Goal: Task Accomplishment & Management: Use online tool/utility

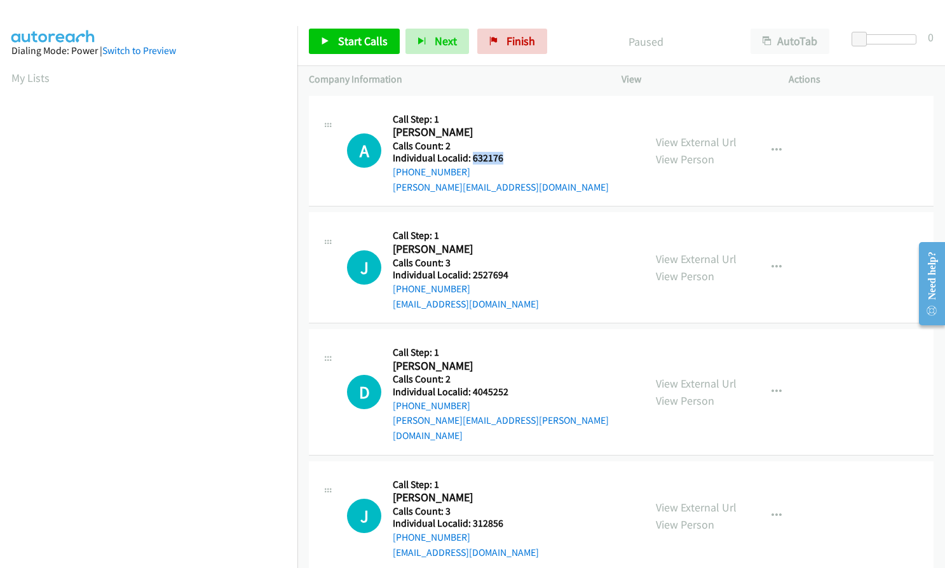
drag, startPoint x: 470, startPoint y: 160, endPoint x: 508, endPoint y: 159, distance: 37.5
click at [508, 159] on h5 "Individual Localid: 632176" at bounding box center [501, 158] width 216 height 13
copy h5 "632176"
drag, startPoint x: 471, startPoint y: 276, endPoint x: 509, endPoint y: 275, distance: 38.1
click at [509, 275] on h5 "Individual Localid: 2527694" at bounding box center [466, 275] width 146 height 13
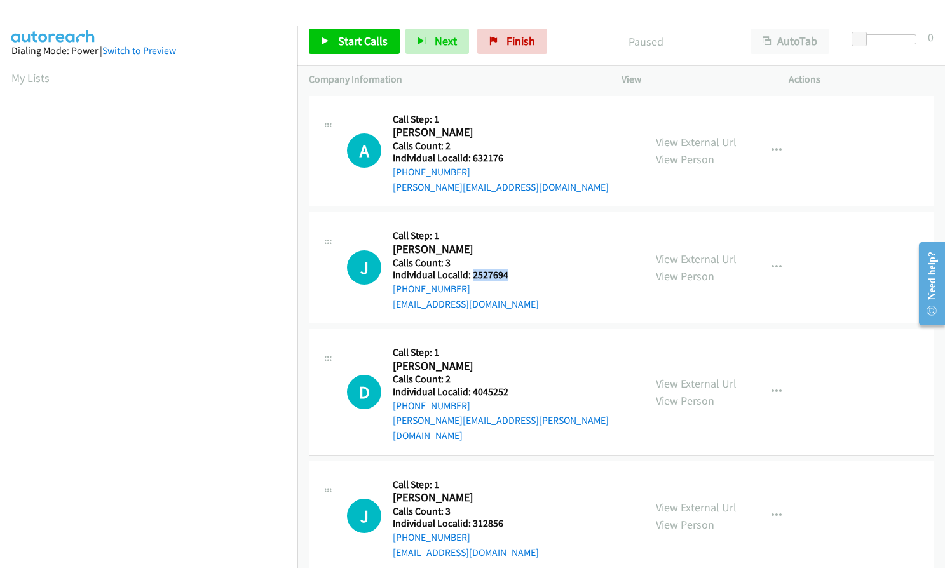
copy h5 "2527694"
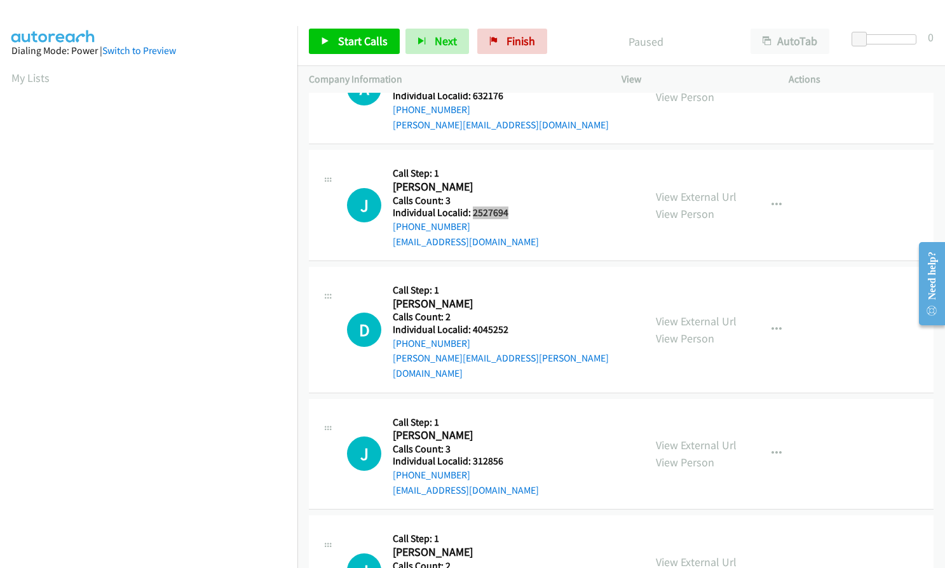
scroll to position [64, 0]
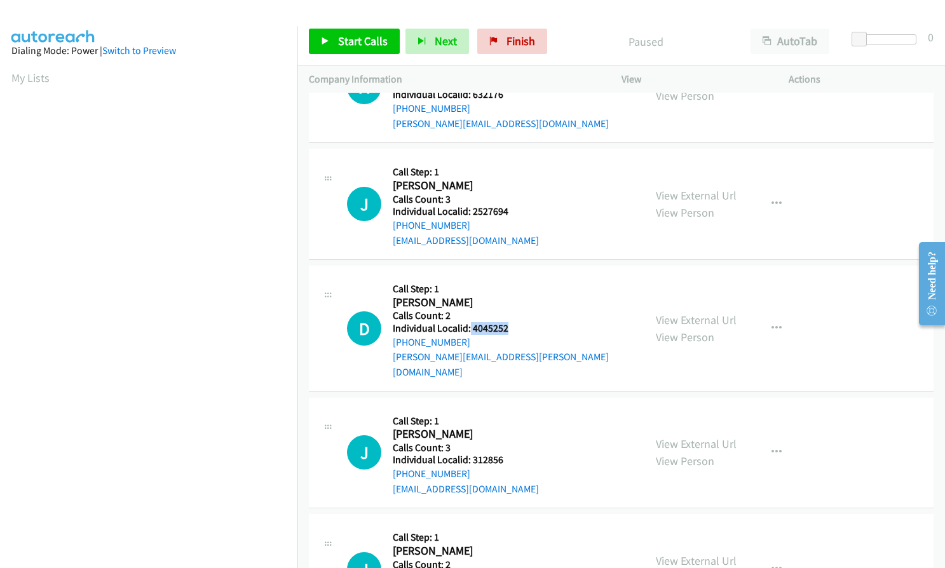
drag, startPoint x: 469, startPoint y: 326, endPoint x: 517, endPoint y: 327, distance: 47.7
click at [517, 327] on h5 "Individual Localid: 4045252" at bounding box center [513, 328] width 240 height 13
copy h5 "4045252"
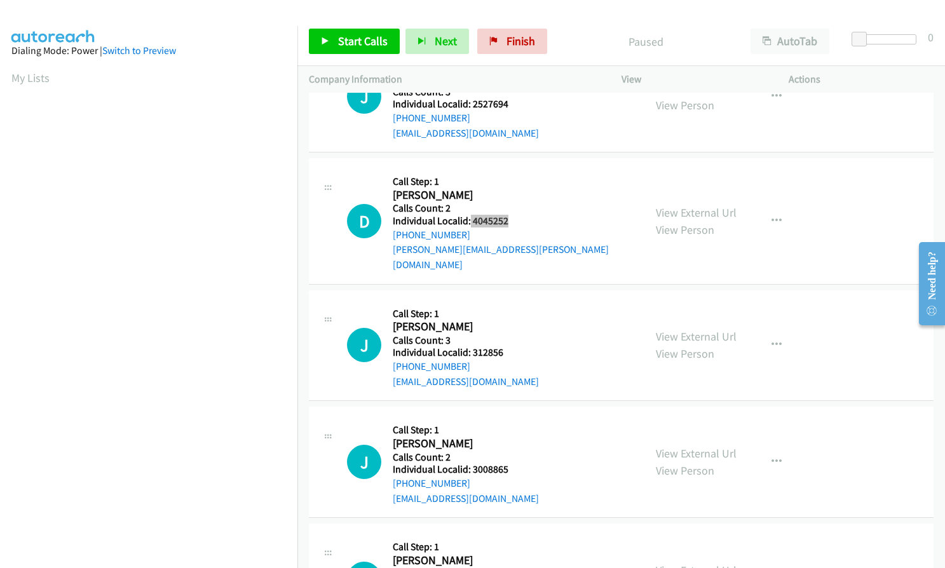
scroll to position [175, 0]
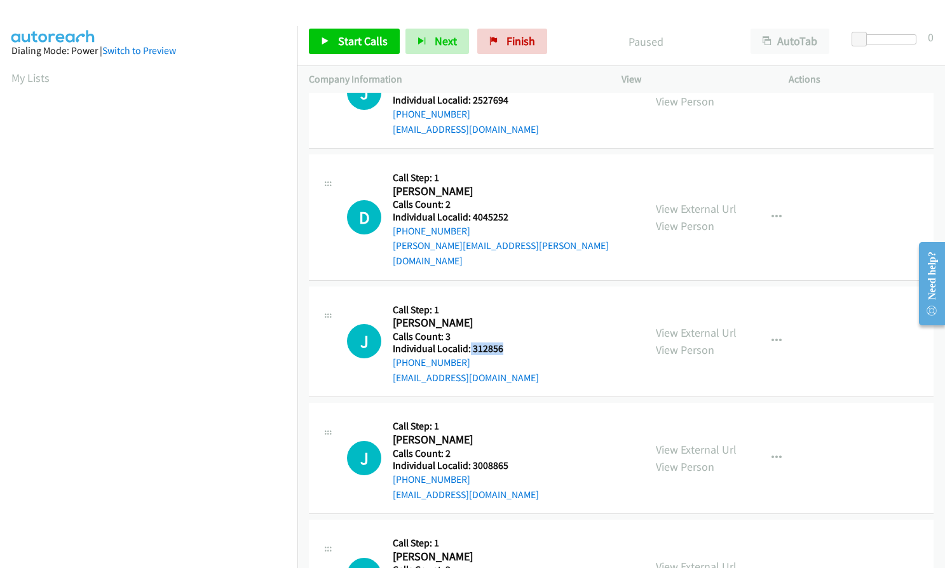
drag, startPoint x: 468, startPoint y: 333, endPoint x: 496, endPoint y: 335, distance: 27.4
click at [505, 342] on h5 "Individual Localid: 312856" at bounding box center [466, 348] width 146 height 13
copy h5 "312856"
drag, startPoint x: 469, startPoint y: 450, endPoint x: 506, endPoint y: 450, distance: 37.5
click at [506, 459] on h5 "Individual Localid: 3008865" at bounding box center [466, 465] width 146 height 13
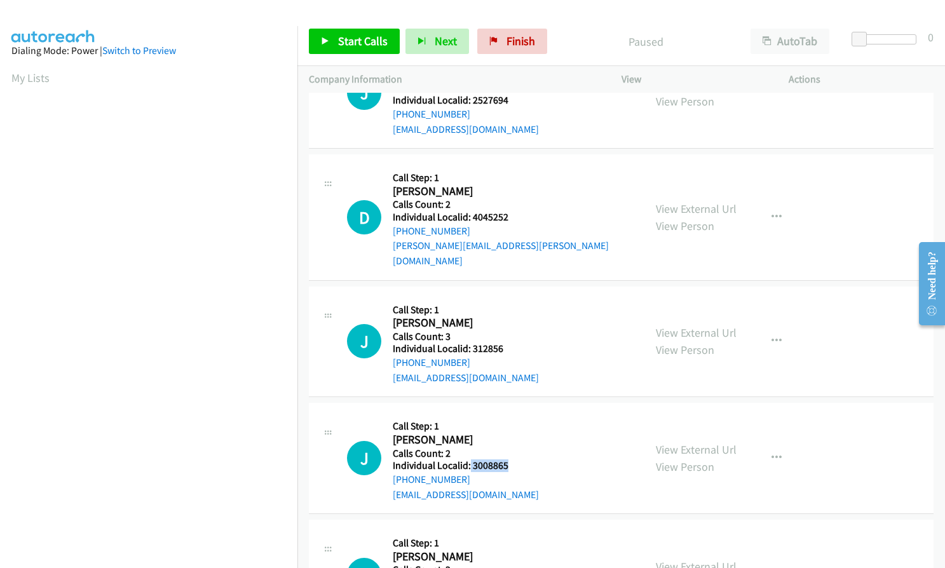
copy h5 "3008865"
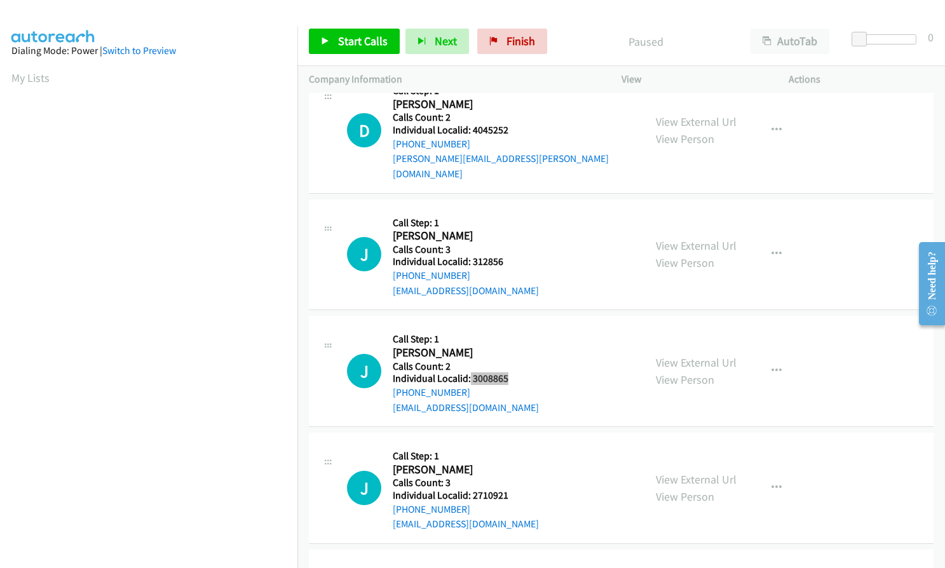
scroll to position [334, 0]
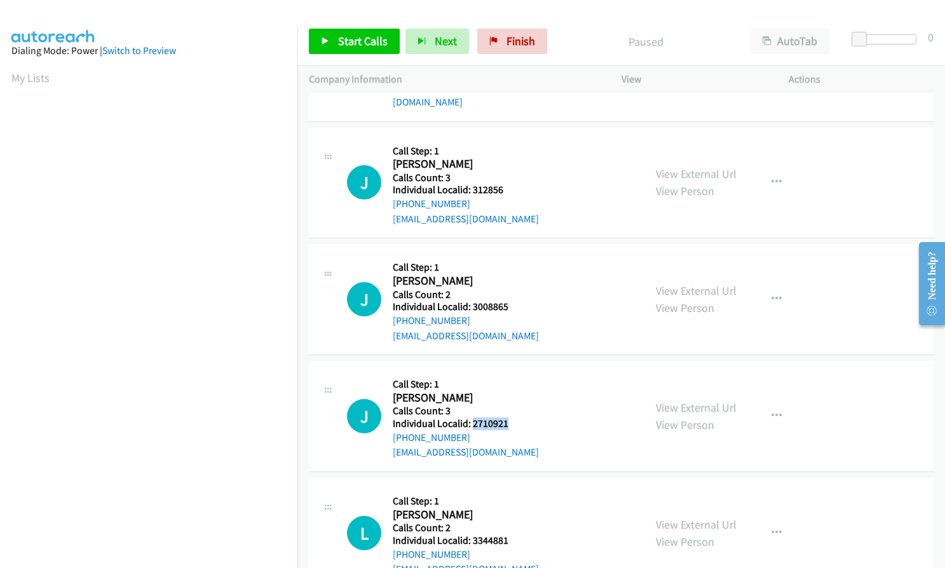
drag, startPoint x: 471, startPoint y: 409, endPoint x: 509, endPoint y: 408, distance: 37.5
click at [509, 417] on h5 "Individual Localid: 2710921" at bounding box center [466, 423] width 146 height 13
copy h5 "2710921"
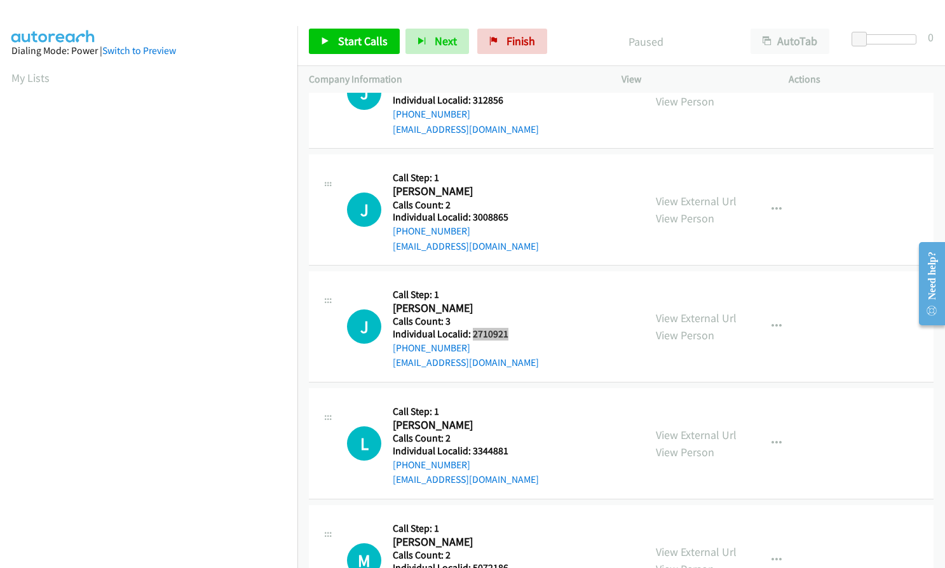
scroll to position [476, 0]
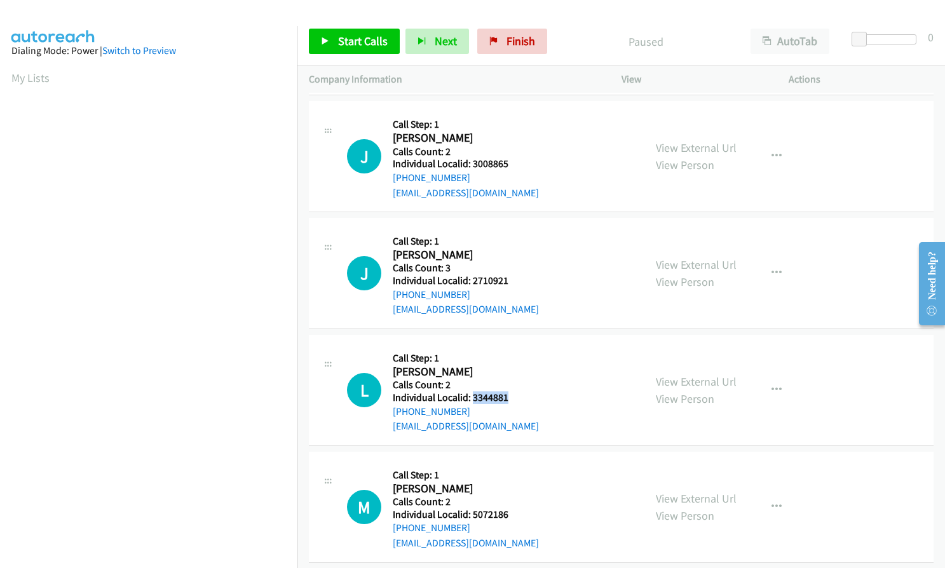
drag, startPoint x: 470, startPoint y: 385, endPoint x: 508, endPoint y: 383, distance: 37.5
click at [508, 391] on h5 "Individual Localid: 3344881" at bounding box center [466, 397] width 146 height 13
copy h5 "3344881"
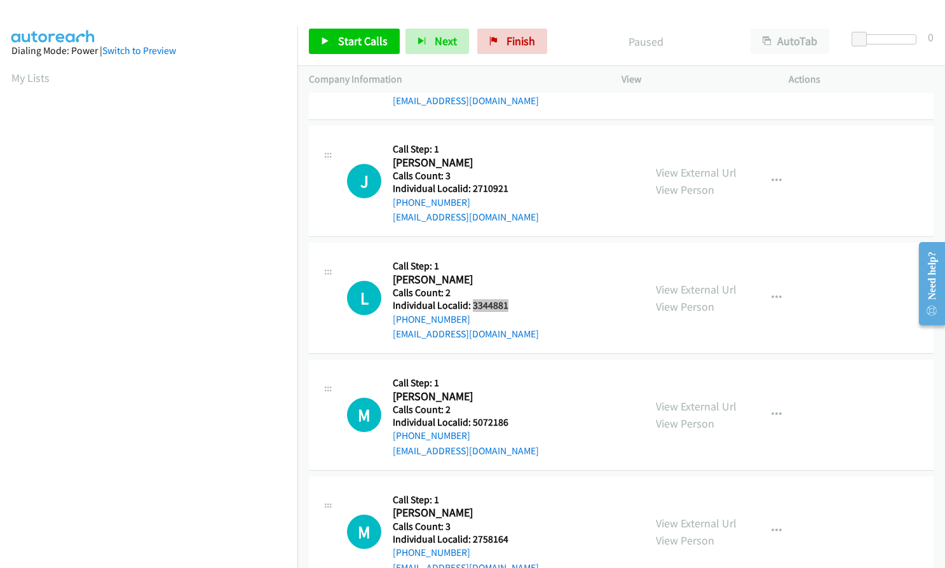
scroll to position [572, 0]
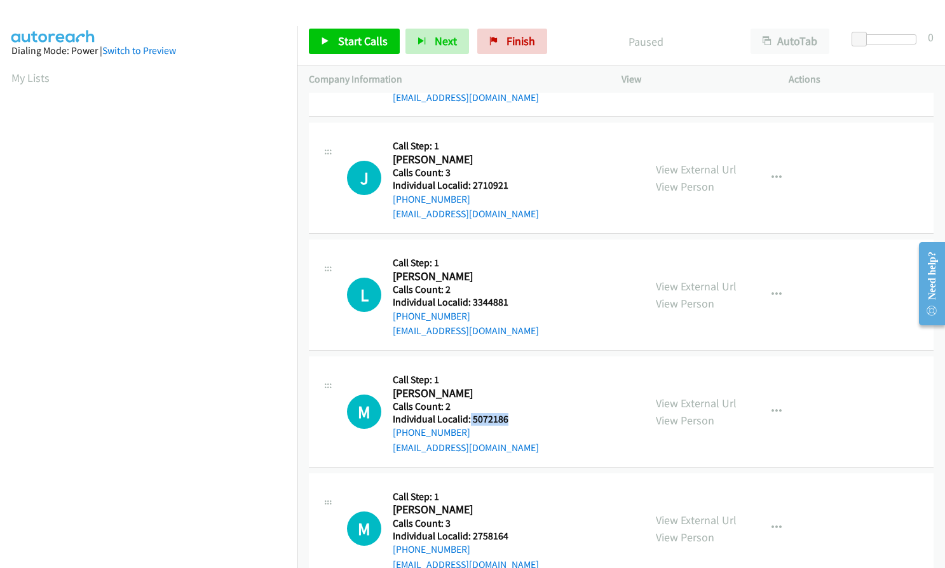
drag, startPoint x: 468, startPoint y: 405, endPoint x: 497, endPoint y: 404, distance: 28.6
click at [506, 413] on h5 "Individual Localid: 5072186" at bounding box center [466, 419] width 146 height 13
copy h5 "5072186"
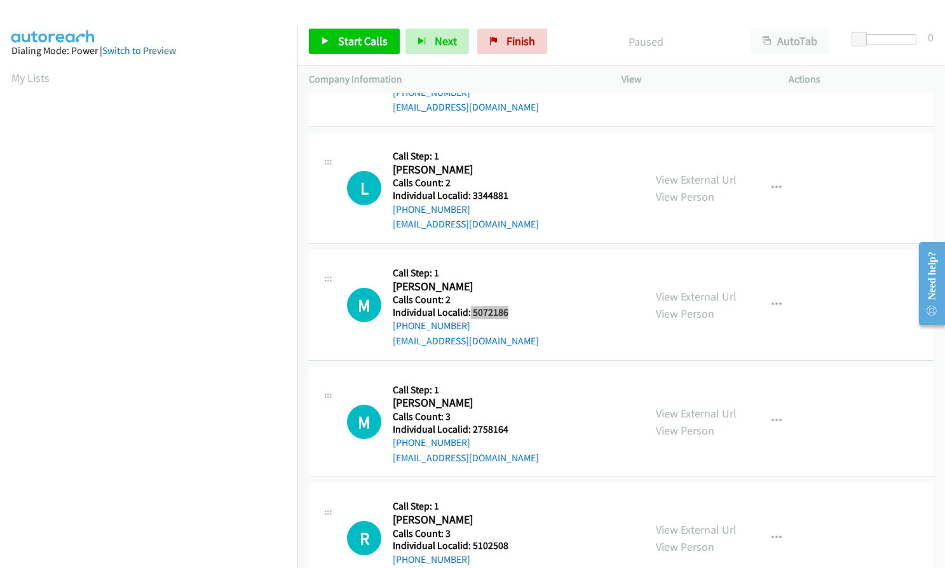
scroll to position [699, 0]
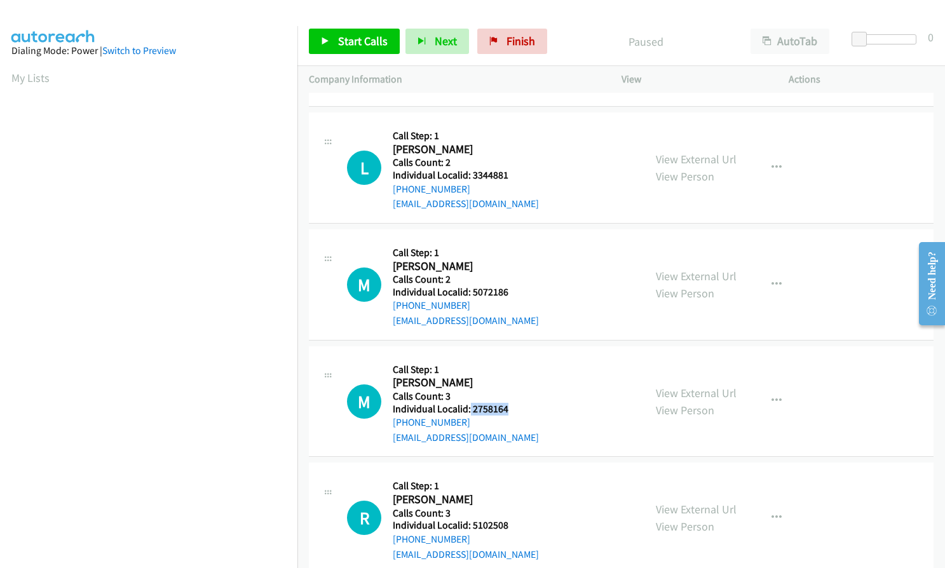
drag, startPoint x: 469, startPoint y: 395, endPoint x: 507, endPoint y: 396, distance: 37.5
click at [507, 403] on h5 "Individual Localid: 2758164" at bounding box center [466, 409] width 146 height 13
copy h5 "2758164"
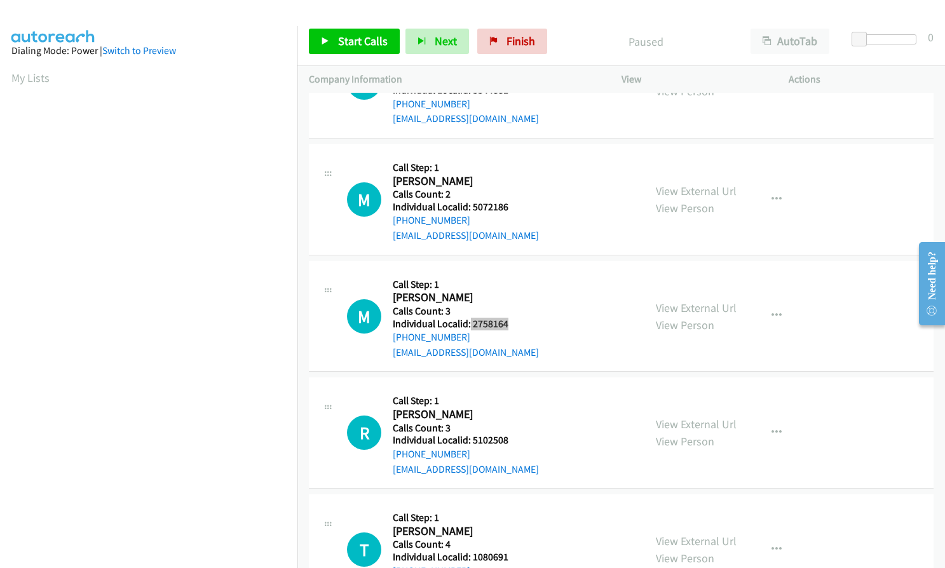
scroll to position [794, 0]
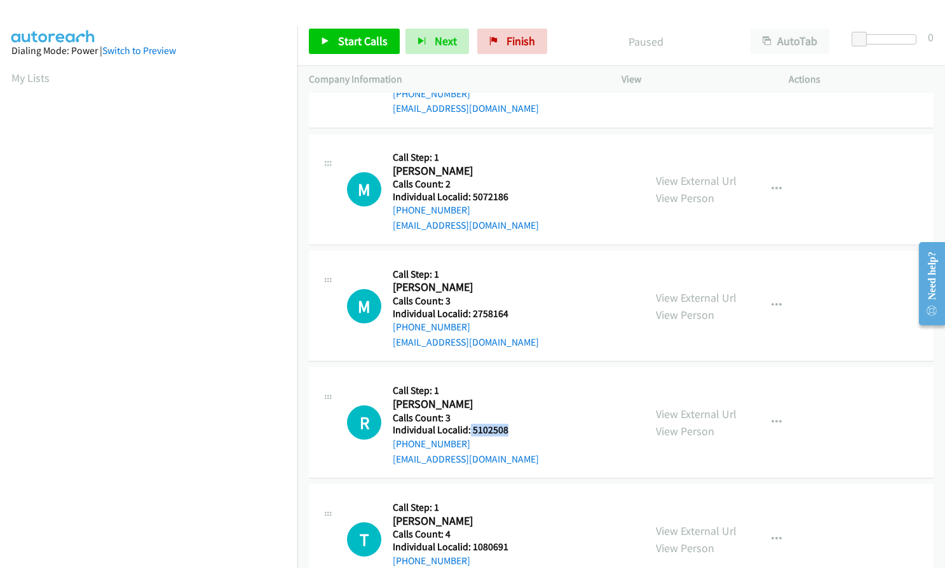
drag, startPoint x: 469, startPoint y: 417, endPoint x: 511, endPoint y: 415, distance: 42.0
click at [511, 424] on h5 "Individual Localid: 5102508" at bounding box center [466, 430] width 146 height 13
copy h5 "5102508"
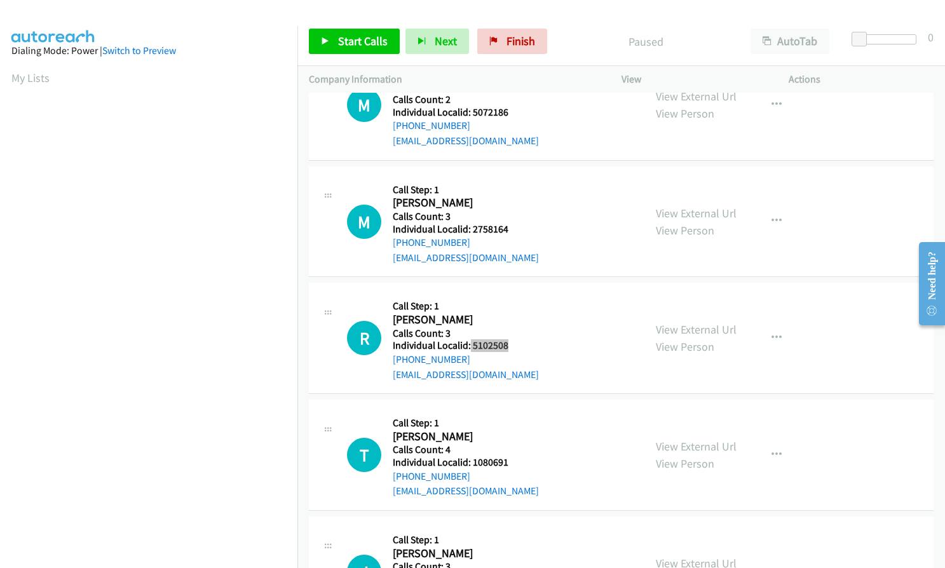
scroll to position [905, 0]
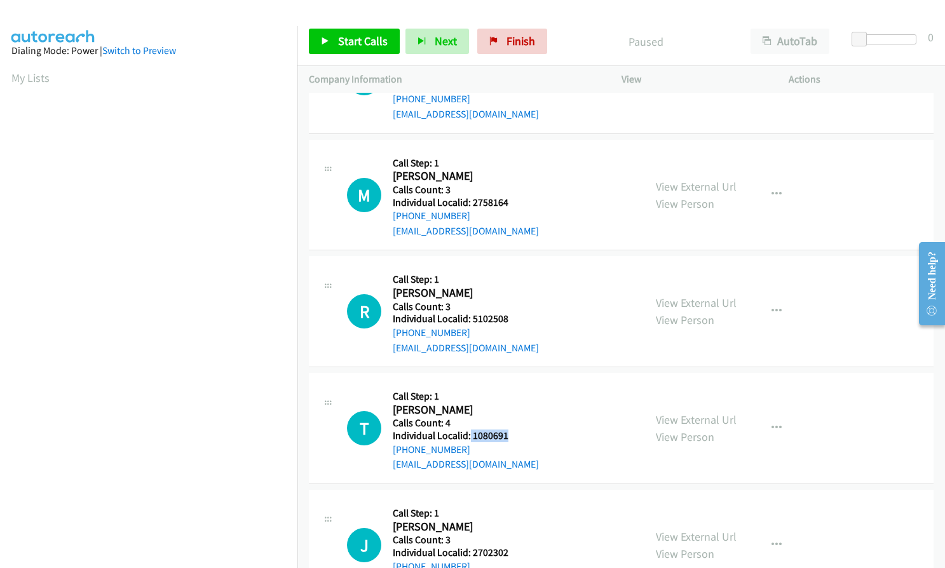
drag, startPoint x: 469, startPoint y: 418, endPoint x: 511, endPoint y: 419, distance: 41.9
click at [511, 429] on h5 "Individual Localid: 1080691" at bounding box center [466, 435] width 146 height 13
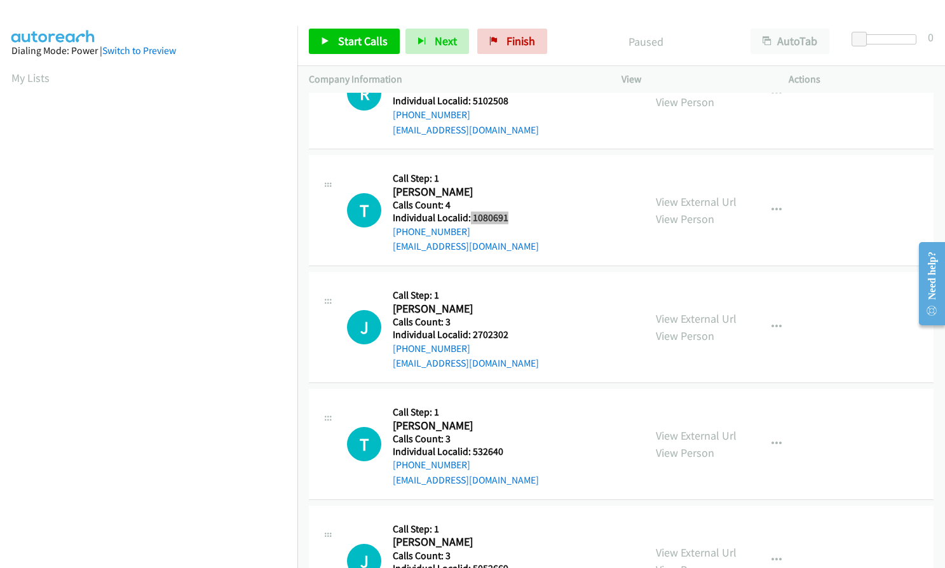
scroll to position [1128, 0]
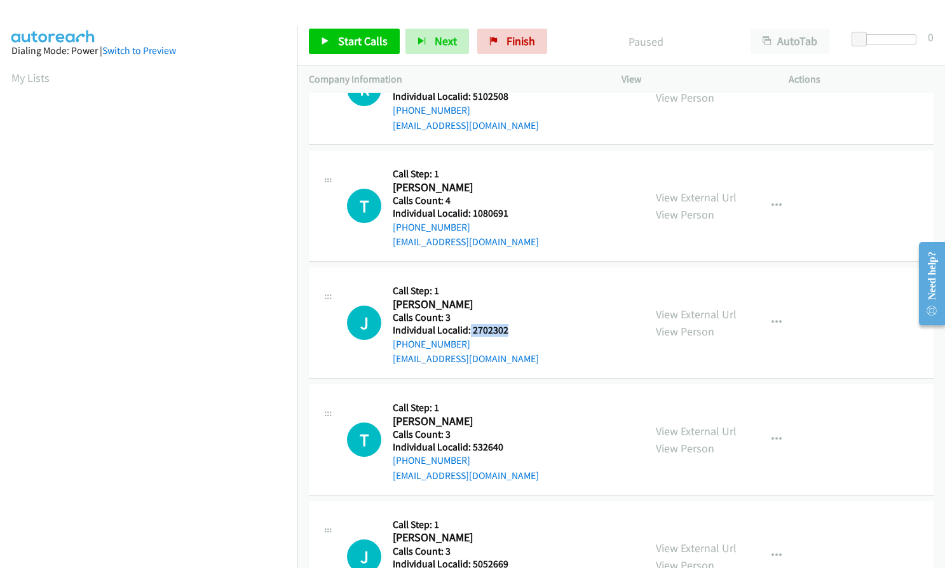
drag, startPoint x: 469, startPoint y: 314, endPoint x: 506, endPoint y: 315, distance: 36.9
click at [506, 324] on h5 "Individual Localid: 2702302" at bounding box center [466, 330] width 146 height 13
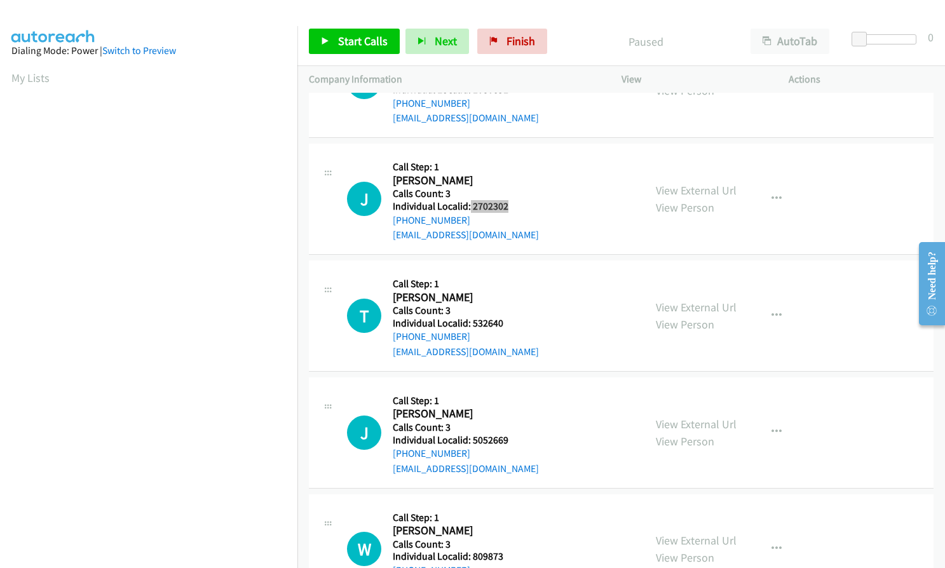
scroll to position [1271, 0]
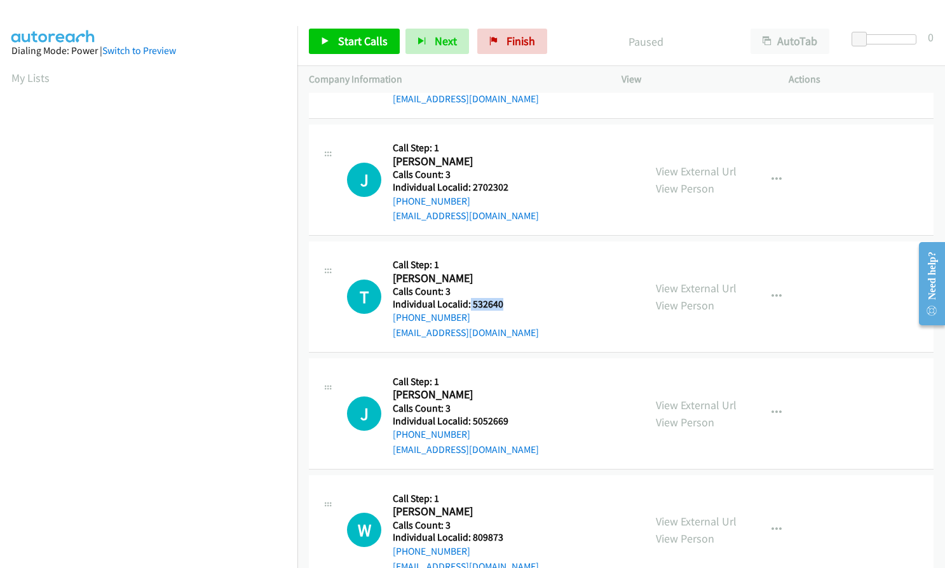
drag, startPoint x: 469, startPoint y: 290, endPoint x: 510, endPoint y: 290, distance: 40.7
click at [510, 298] on h5 "Individual Localid: 532640" at bounding box center [466, 304] width 146 height 13
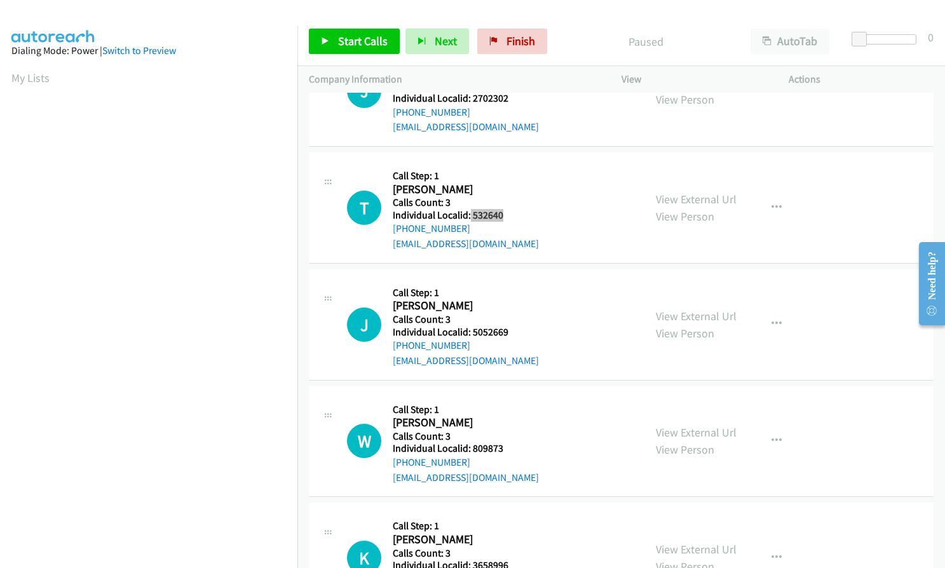
scroll to position [1366, 0]
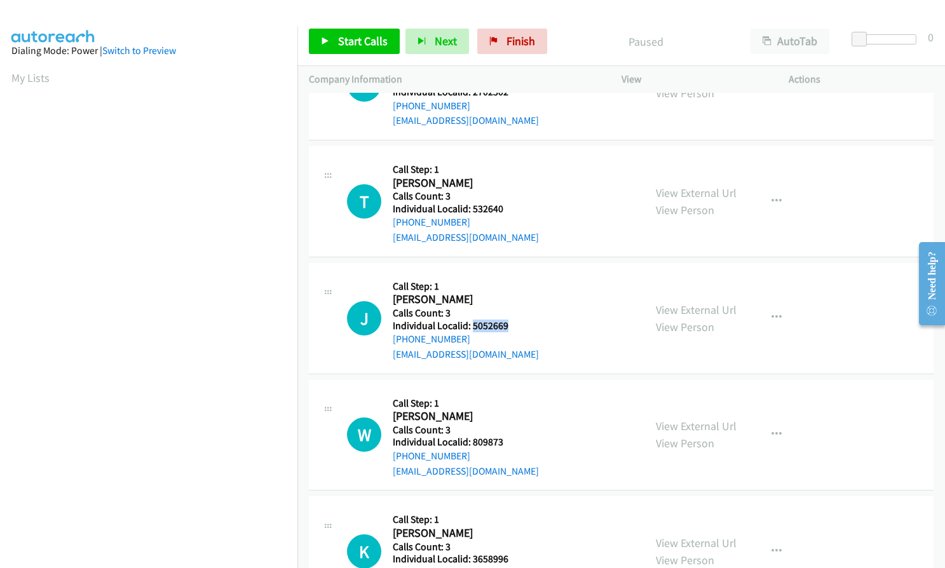
drag, startPoint x: 470, startPoint y: 313, endPoint x: 517, endPoint y: 310, distance: 46.4
click at [517, 320] on h5 "Individual Localid: 5052669" at bounding box center [466, 326] width 146 height 13
drag, startPoint x: 469, startPoint y: 428, endPoint x: 509, endPoint y: 428, distance: 40.0
click at [509, 436] on h5 "Individual Localid: 809873" at bounding box center [466, 442] width 146 height 13
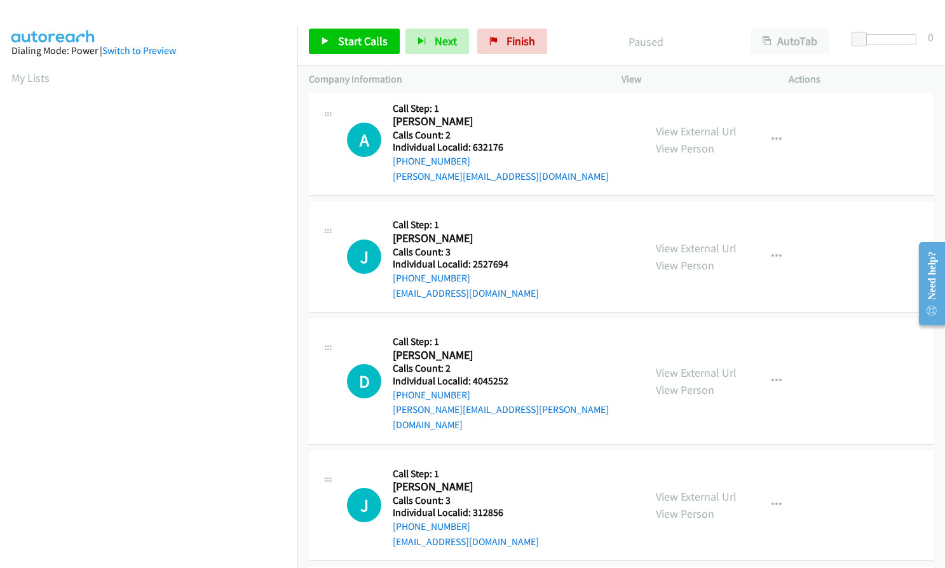
scroll to position [0, 0]
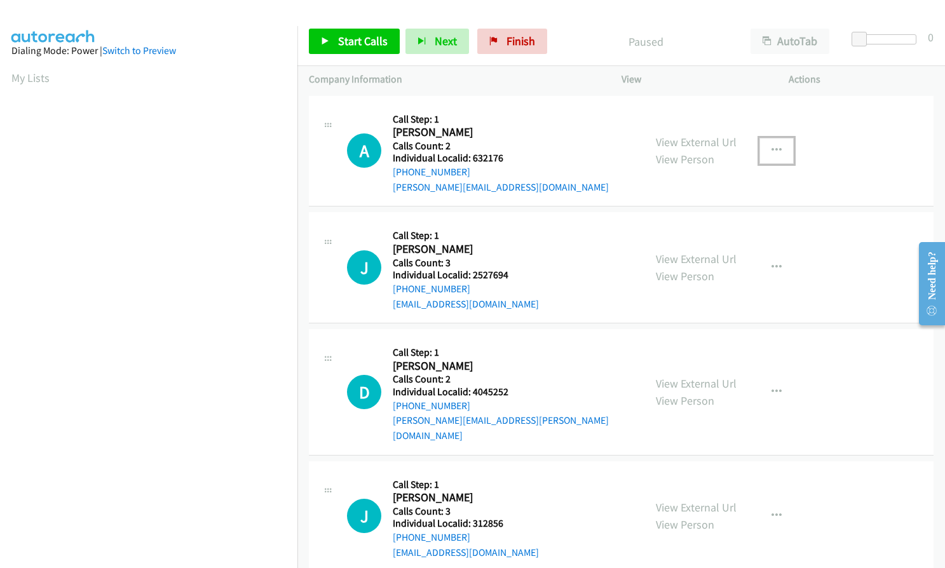
click at [771, 145] on icon "button" at bounding box center [776, 150] width 10 height 10
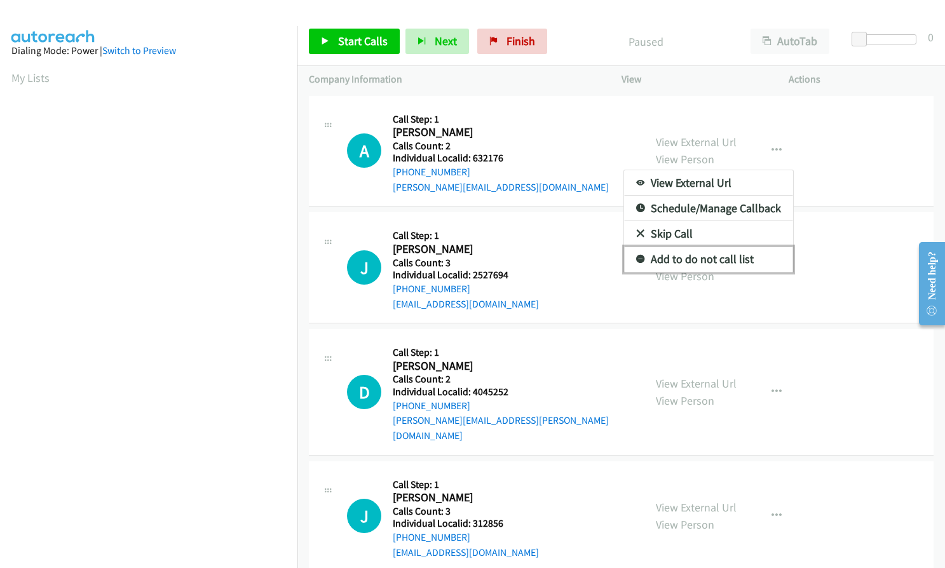
click at [636, 260] on icon at bounding box center [640, 259] width 9 height 9
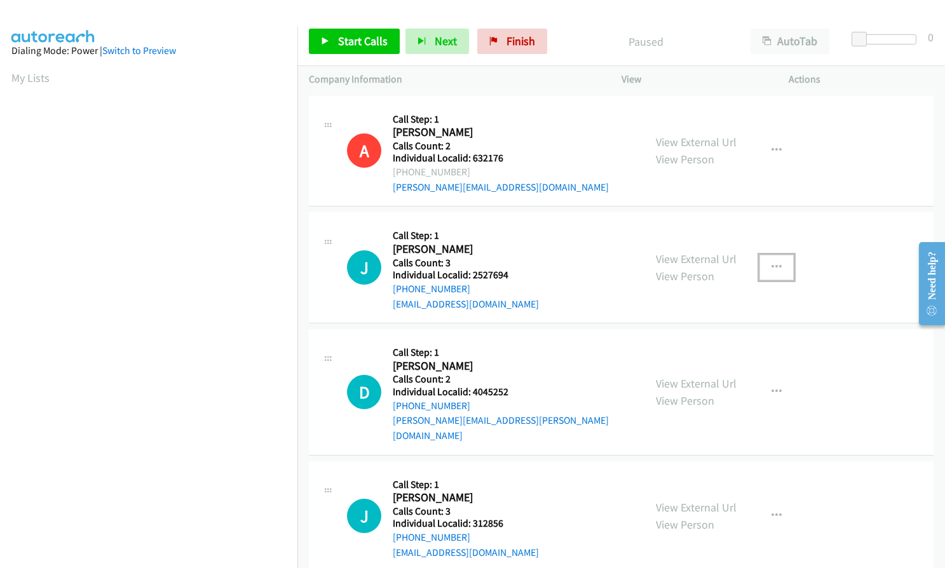
click at [780, 262] on button "button" at bounding box center [776, 267] width 34 height 25
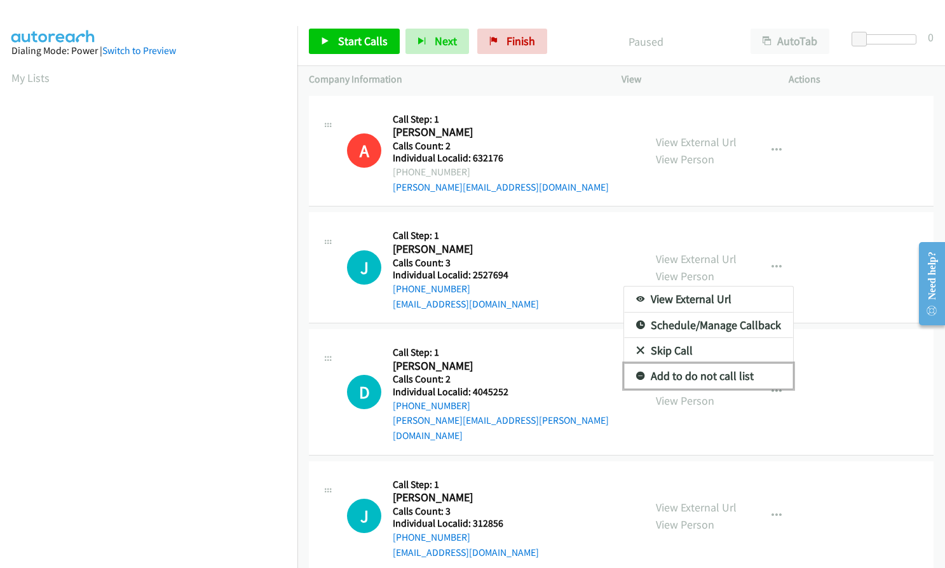
click at [637, 372] on icon at bounding box center [640, 376] width 9 height 9
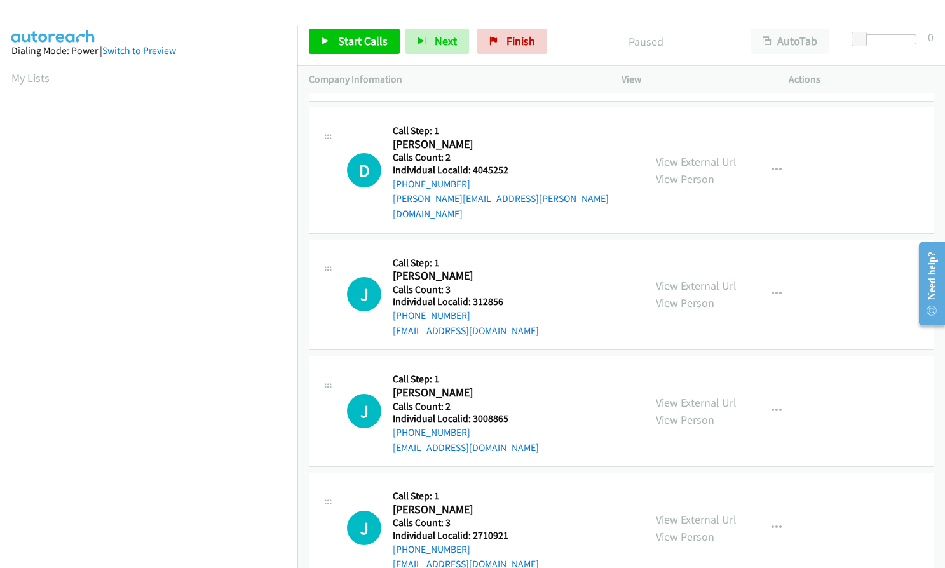
scroll to position [222, 0]
click at [774, 165] on icon "button" at bounding box center [776, 170] width 10 height 10
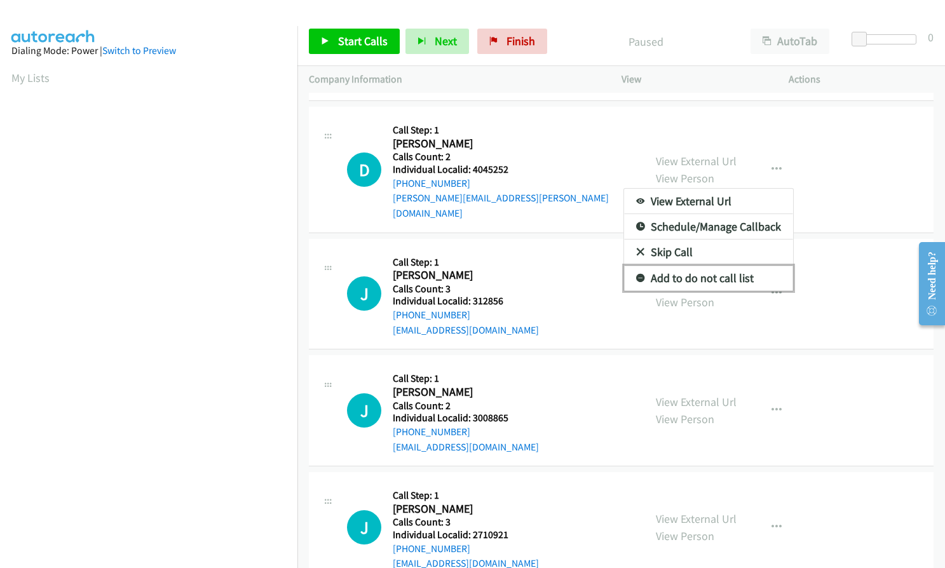
click at [637, 274] on icon at bounding box center [640, 278] width 9 height 9
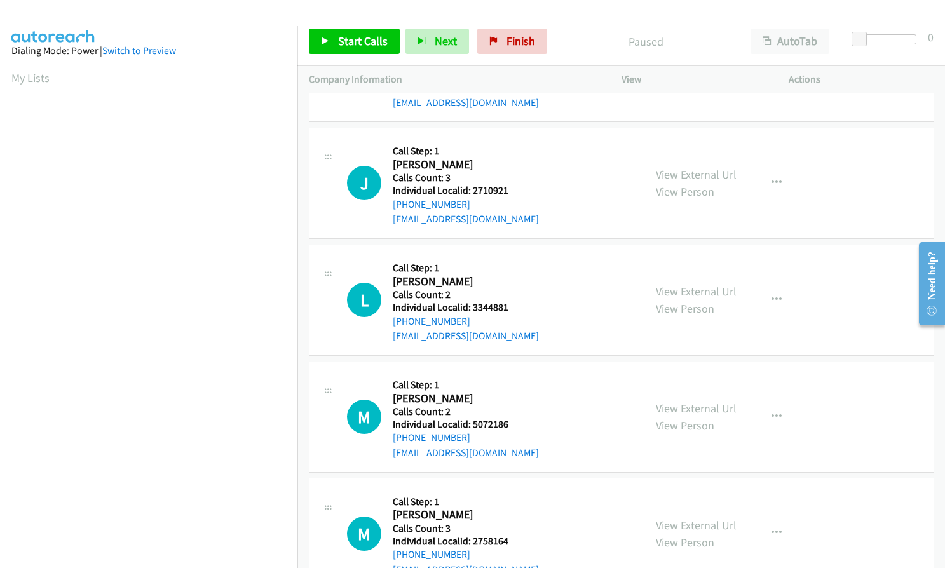
scroll to position [572, 0]
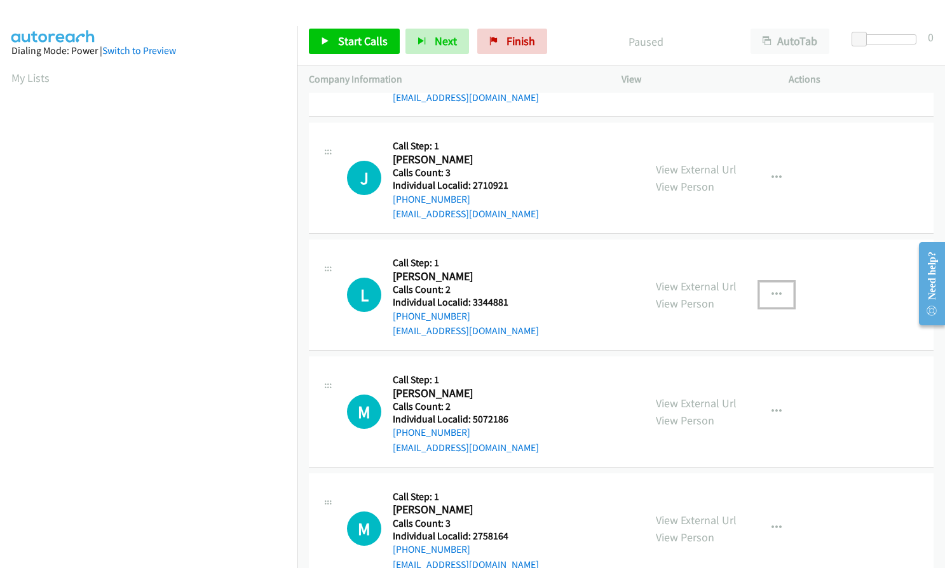
click at [771, 290] on icon "button" at bounding box center [776, 295] width 10 height 10
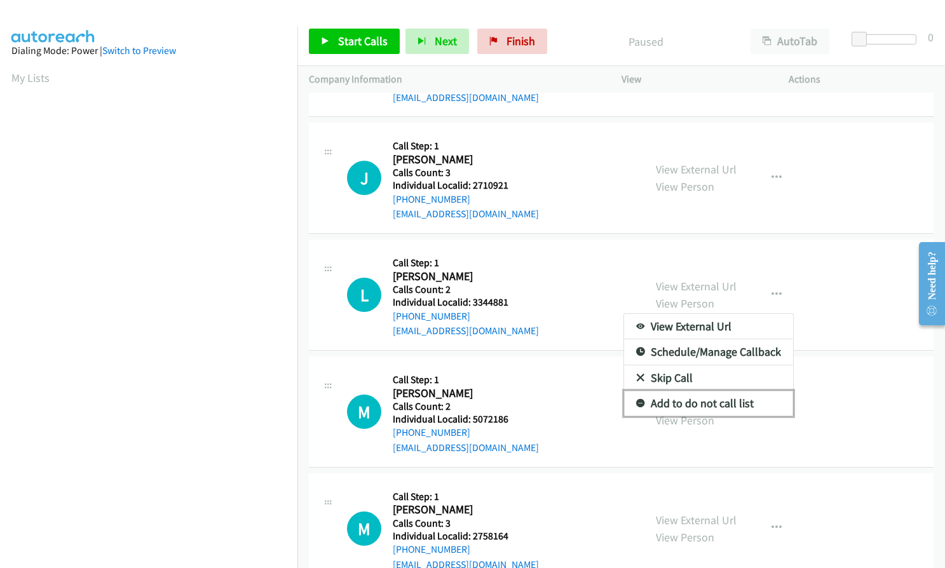
click at [636, 400] on icon at bounding box center [640, 404] width 9 height 9
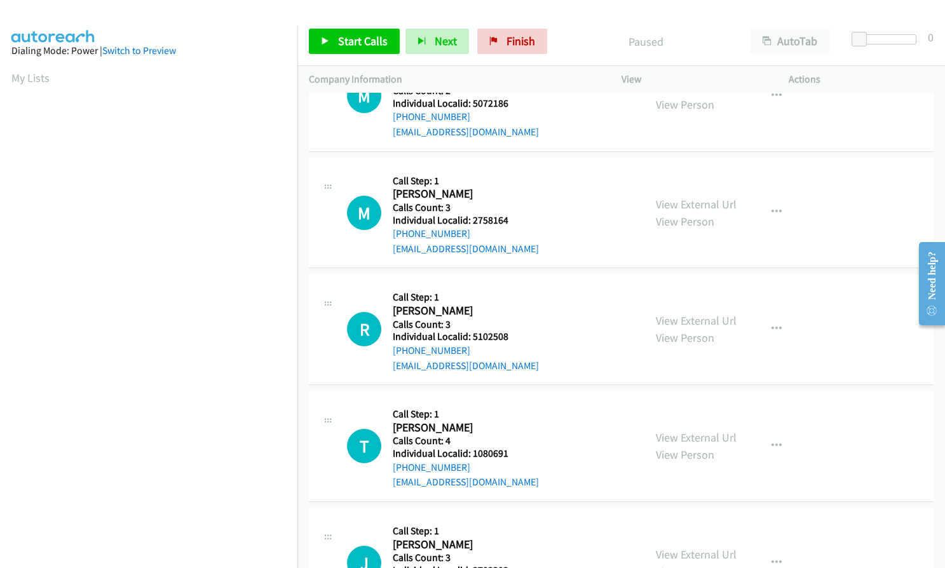
scroll to position [969, 0]
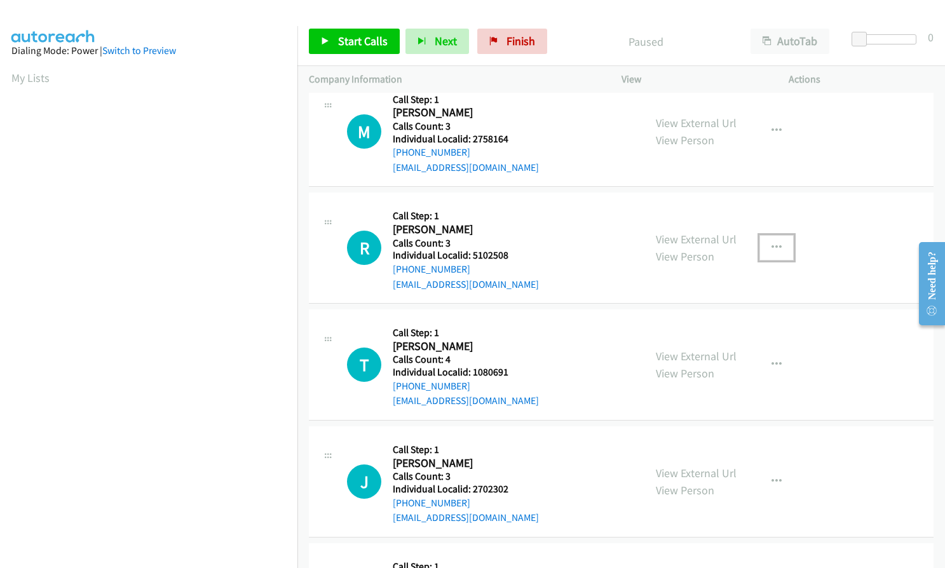
click at [772, 243] on icon "button" at bounding box center [776, 248] width 10 height 10
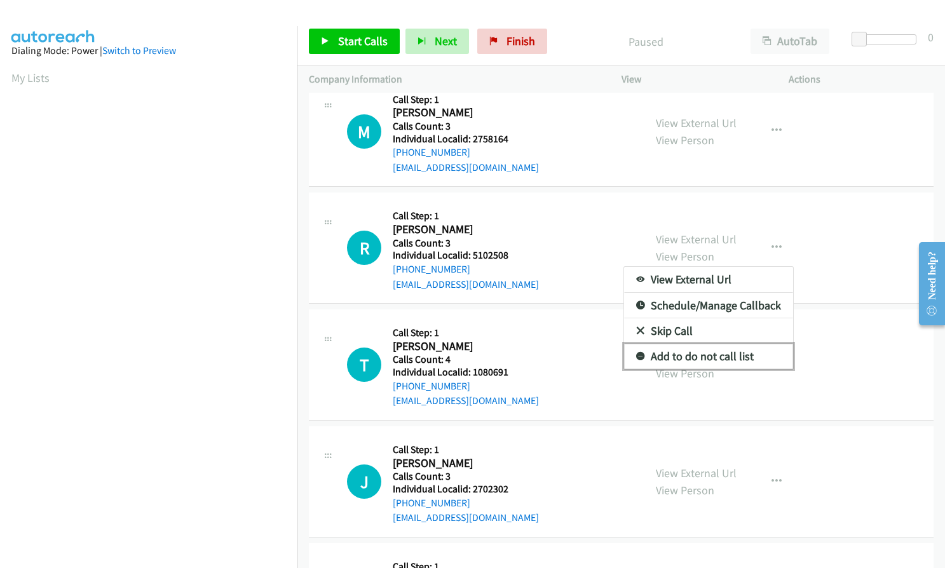
click at [637, 353] on icon at bounding box center [640, 357] width 9 height 9
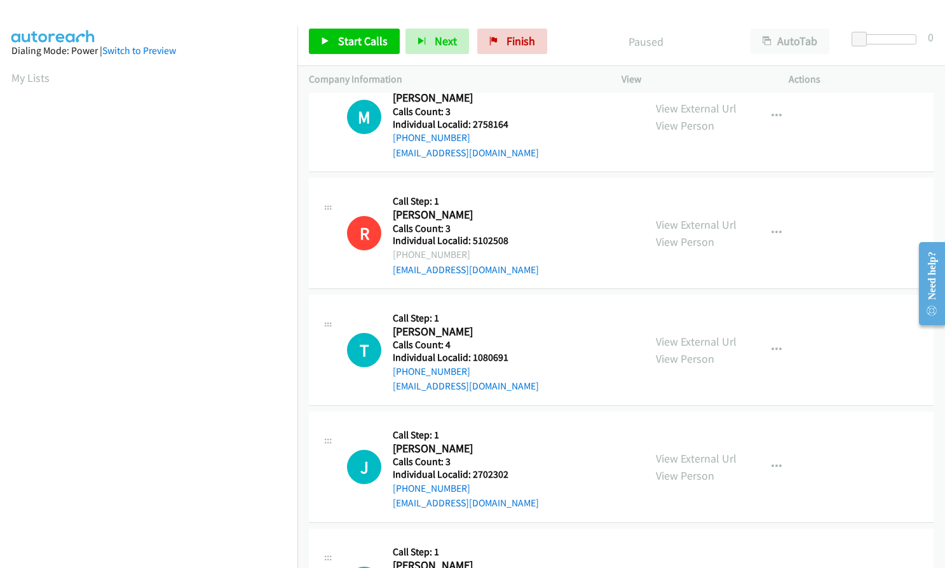
scroll to position [985, 0]
click at [780, 453] on button "button" at bounding box center [776, 465] width 34 height 25
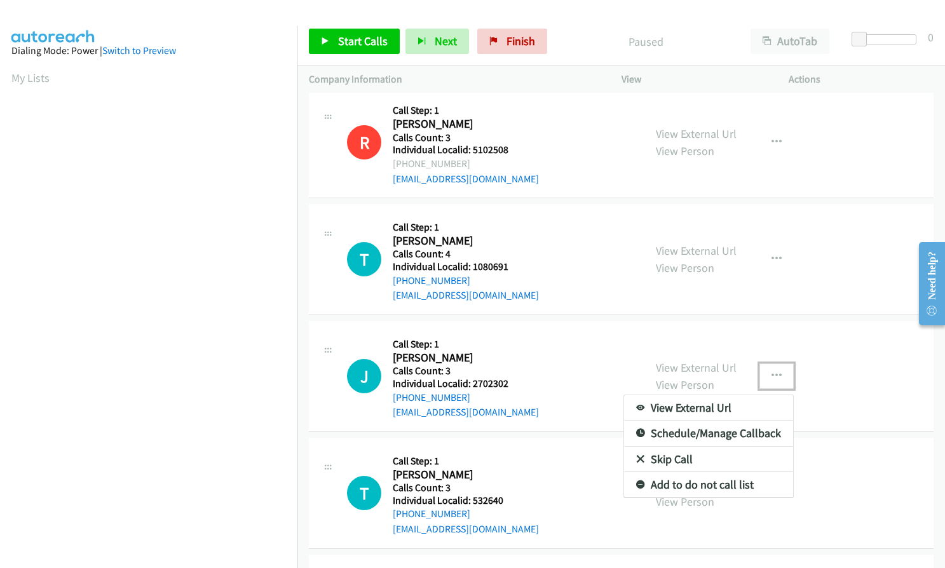
scroll to position [1086, 0]
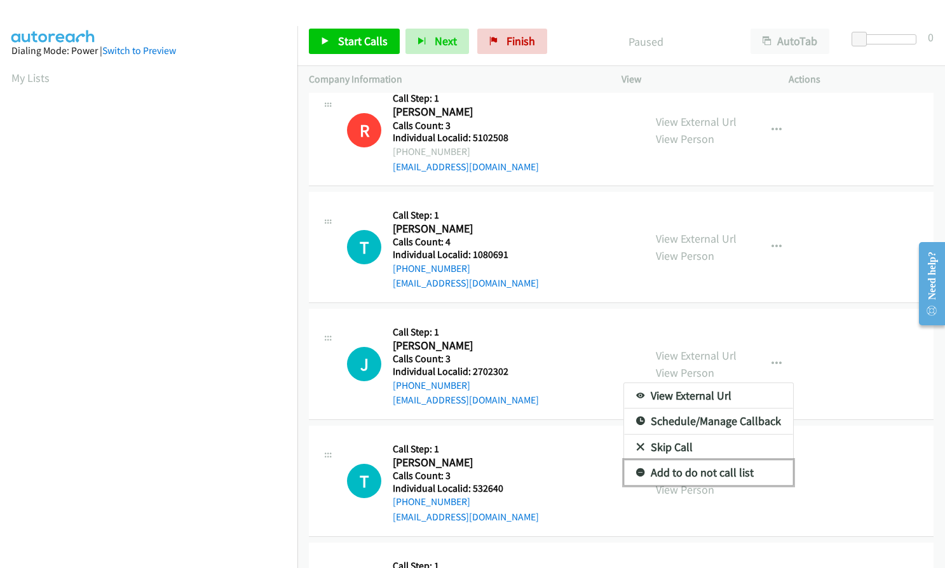
click at [636, 469] on icon at bounding box center [640, 473] width 9 height 9
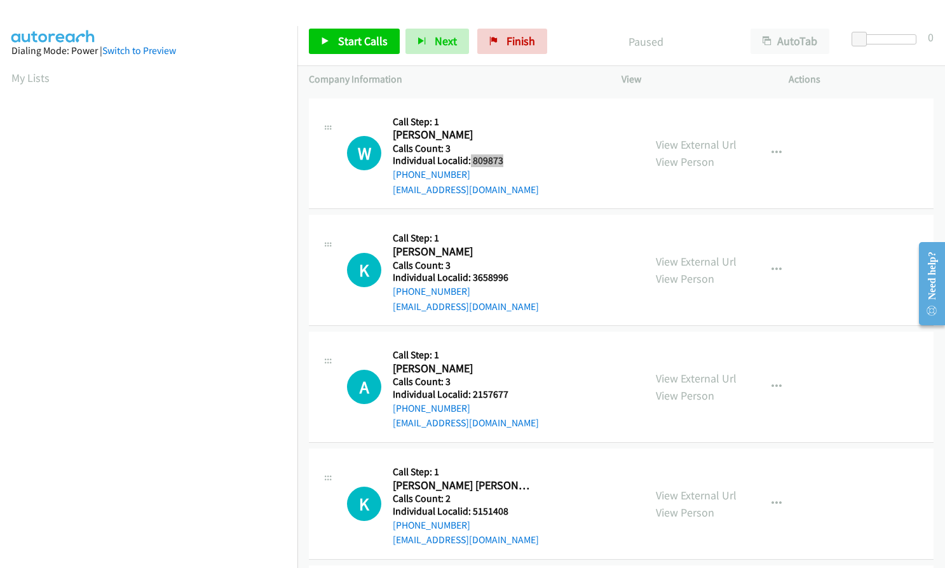
scroll to position [1626, 0]
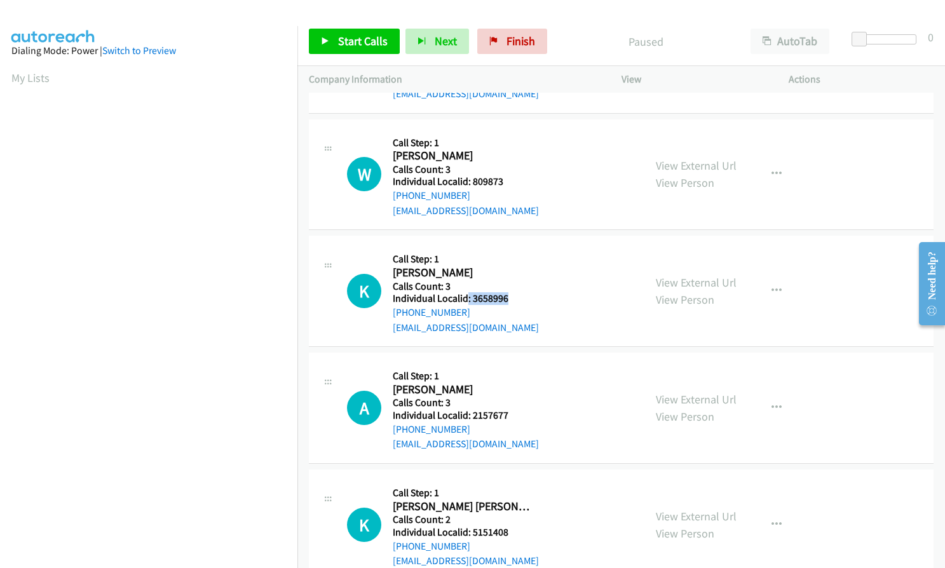
drag, startPoint x: 468, startPoint y: 282, endPoint x: 500, endPoint y: 284, distance: 32.5
click at [514, 292] on h5 "Individual Localid: 3658996" at bounding box center [466, 298] width 146 height 13
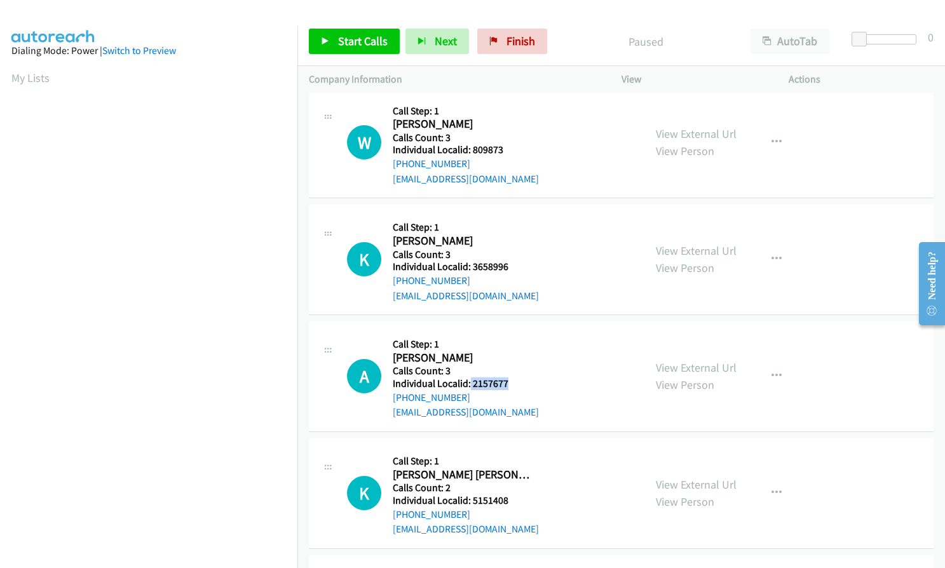
drag, startPoint x: 469, startPoint y: 370, endPoint x: 511, endPoint y: 367, distance: 42.0
click at [511, 377] on h5 "Individual Localid: 2157677" at bounding box center [466, 383] width 146 height 13
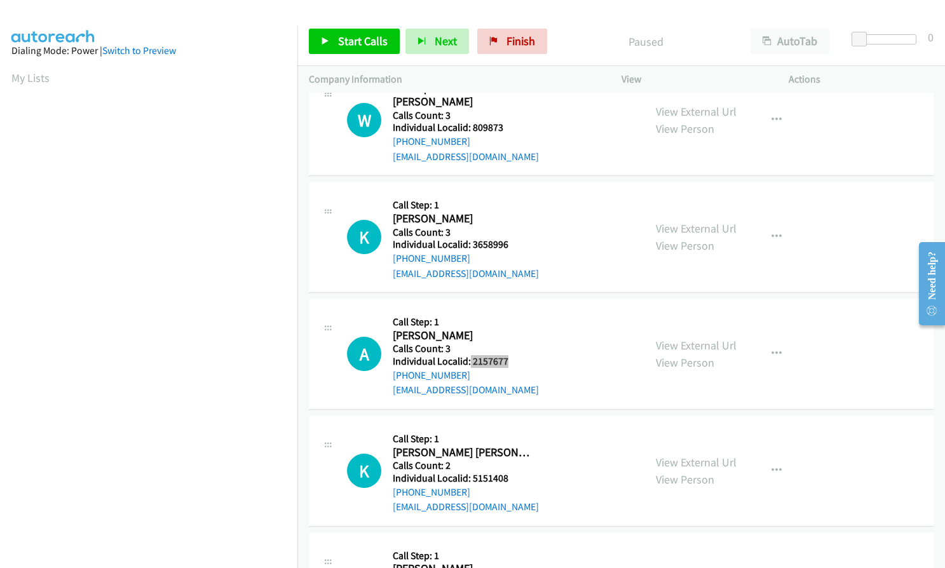
scroll to position [1690, 0]
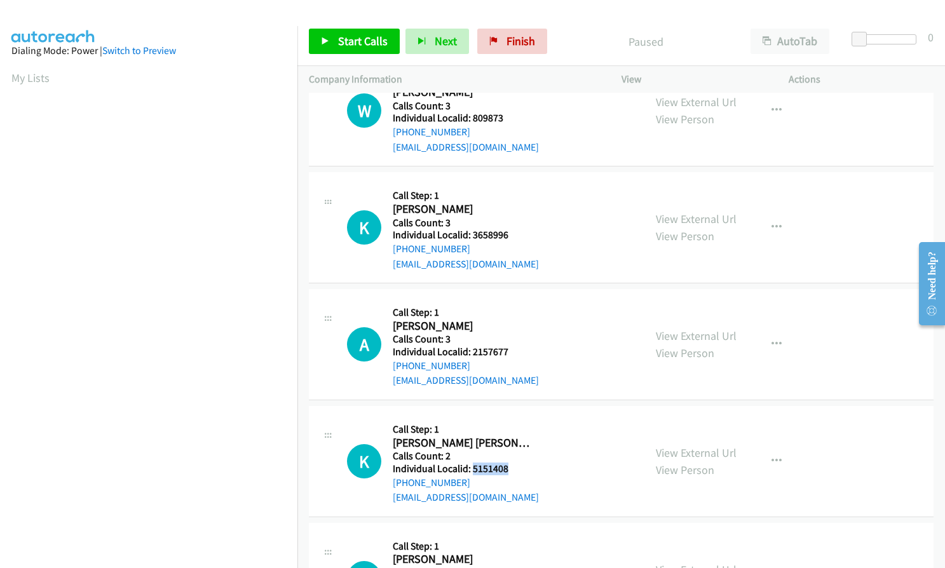
drag, startPoint x: 471, startPoint y: 454, endPoint x: 507, endPoint y: 453, distance: 36.2
click at [507, 463] on h5 "Individual Localid: 5151408" at bounding box center [466, 469] width 146 height 13
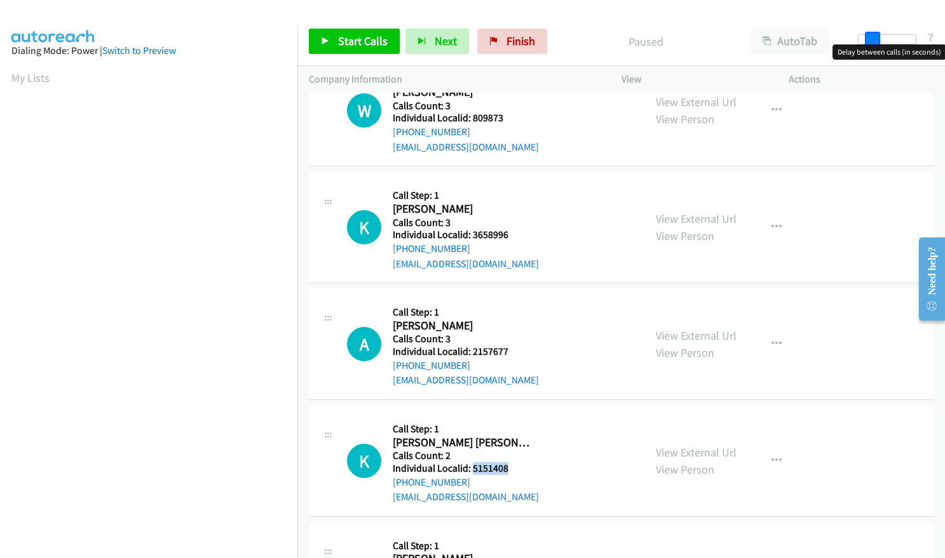
drag, startPoint x: 856, startPoint y: 41, endPoint x: 868, endPoint y: 41, distance: 12.1
click at [868, 41] on span at bounding box center [872, 39] width 15 height 15
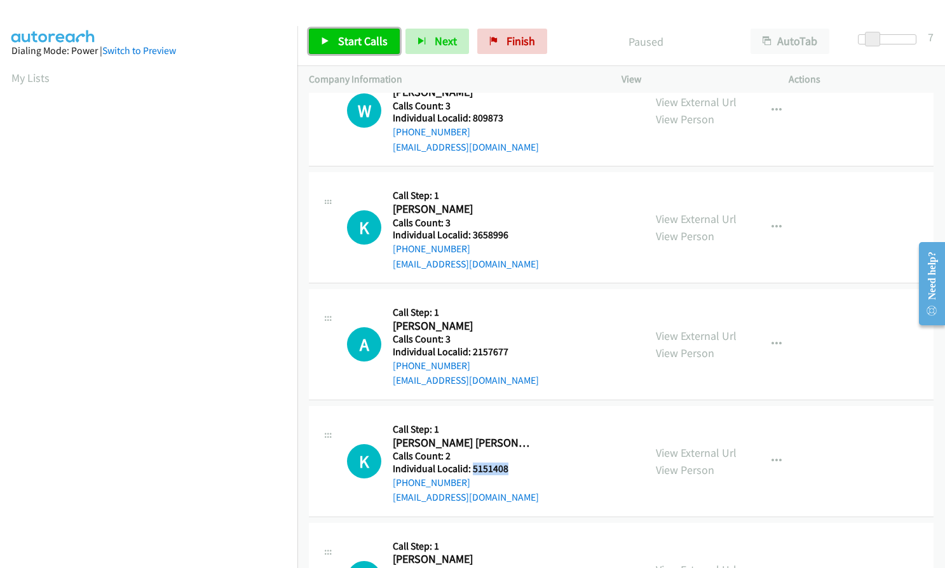
click at [342, 39] on span "Start Calls" at bounding box center [363, 41] width 50 height 15
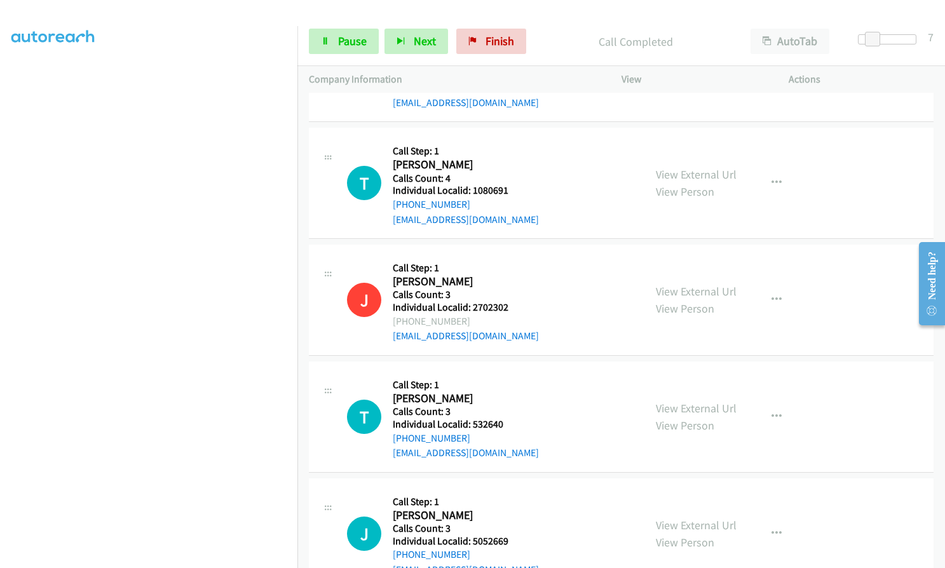
scroll to position [1318, 0]
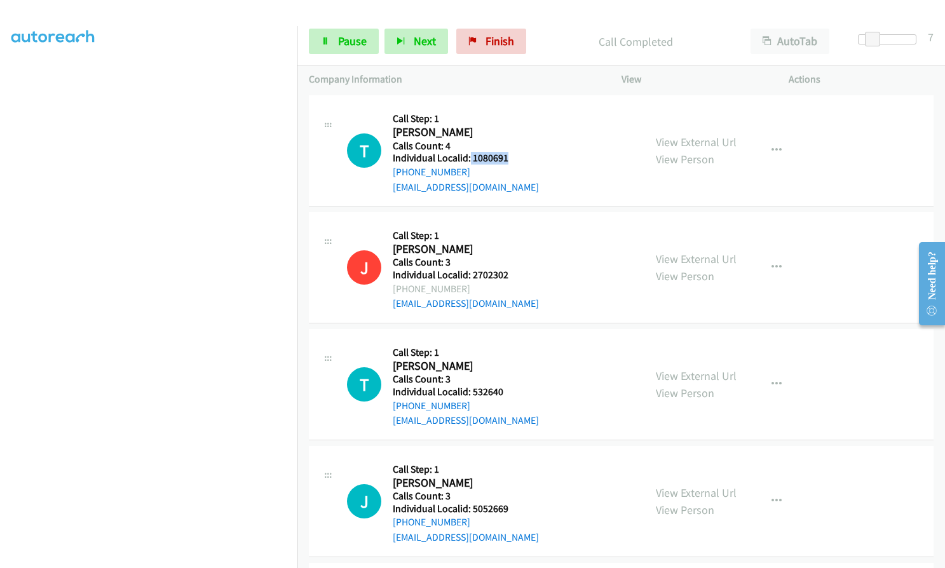
drag, startPoint x: 469, startPoint y: 142, endPoint x: 513, endPoint y: 142, distance: 43.8
click at [513, 152] on h5 "Individual Localid: 1080691" at bounding box center [466, 158] width 146 height 13
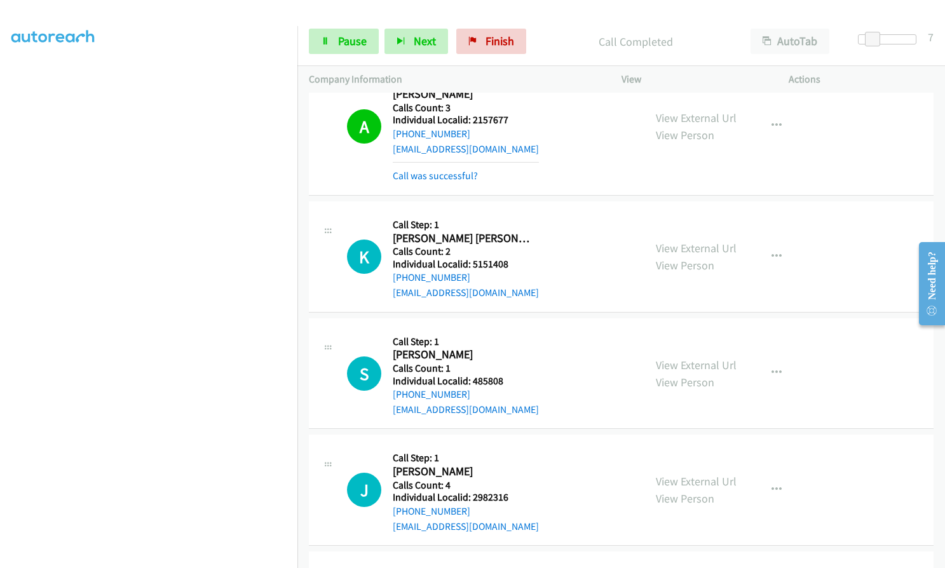
scroll to position [2255, 0]
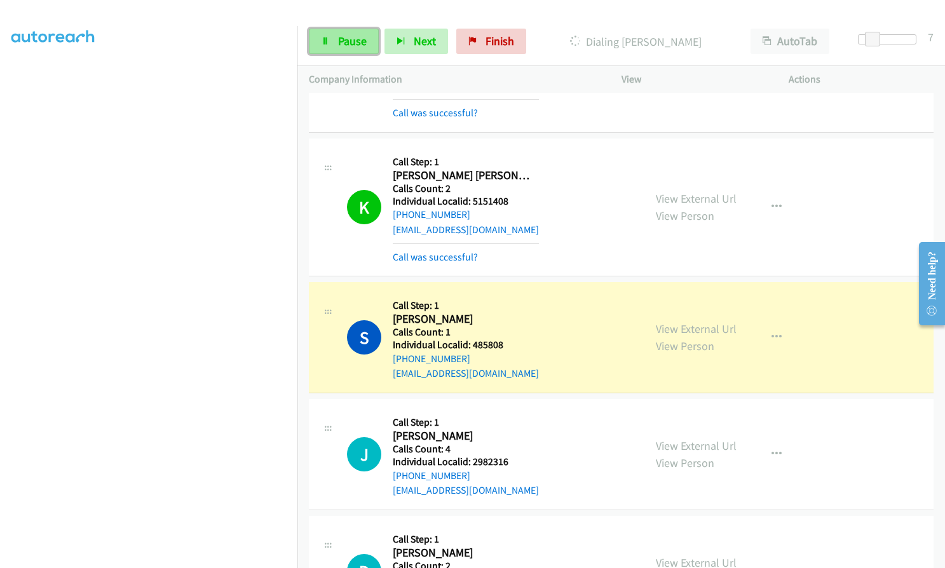
click at [352, 32] on link "Pause" at bounding box center [344, 41] width 70 height 25
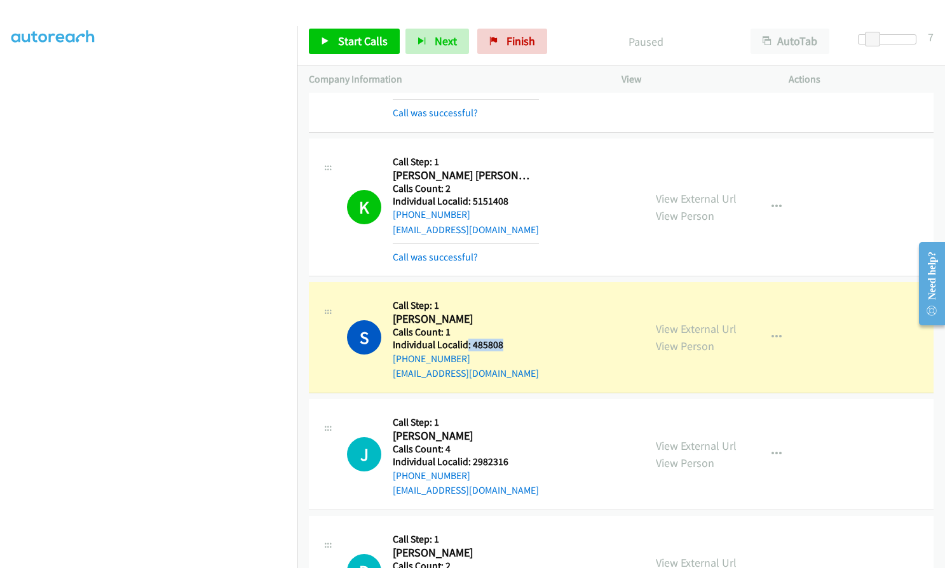
drag, startPoint x: 466, startPoint y: 325, endPoint x: 506, endPoint y: 330, distance: 39.8
click at [506, 339] on h5 "Individual Localid: 485808" at bounding box center [466, 345] width 146 height 13
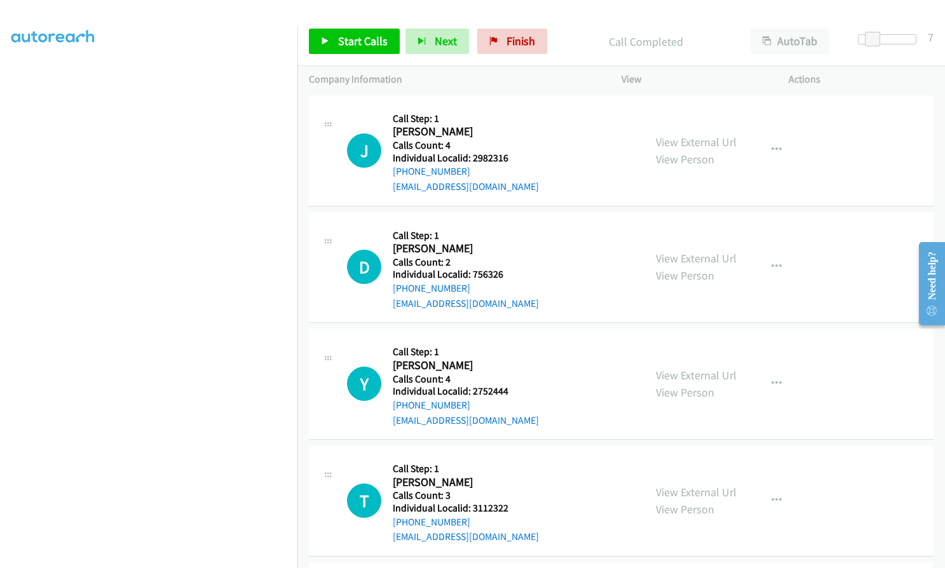
scroll to position [2589, 0]
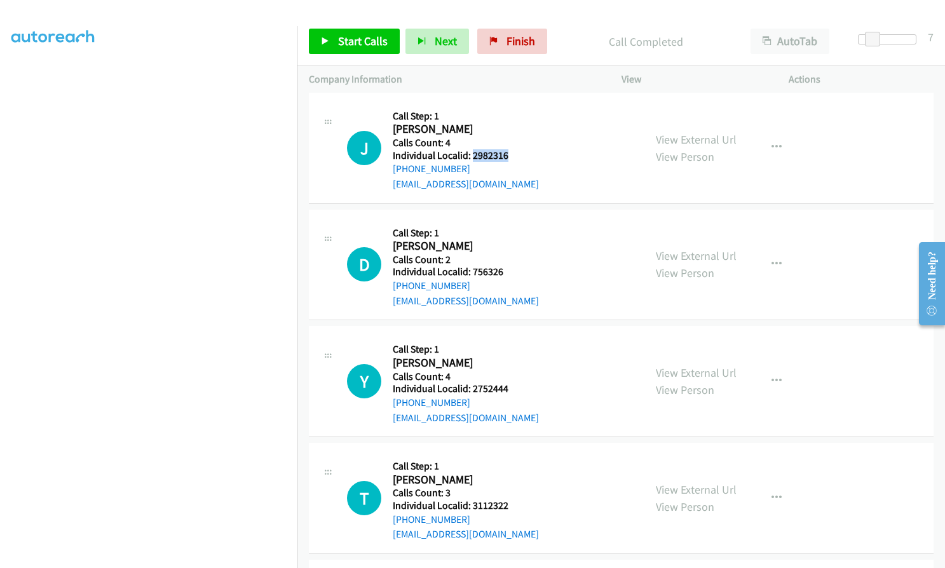
drag, startPoint x: 471, startPoint y: 141, endPoint x: 513, endPoint y: 141, distance: 41.9
click at [513, 149] on h5 "Individual Localid: 2982316" at bounding box center [466, 155] width 146 height 13
drag, startPoint x: 471, startPoint y: 257, endPoint x: 506, endPoint y: 257, distance: 34.3
click at [506, 266] on h5 "Individual Localid: 756326" at bounding box center [466, 272] width 146 height 13
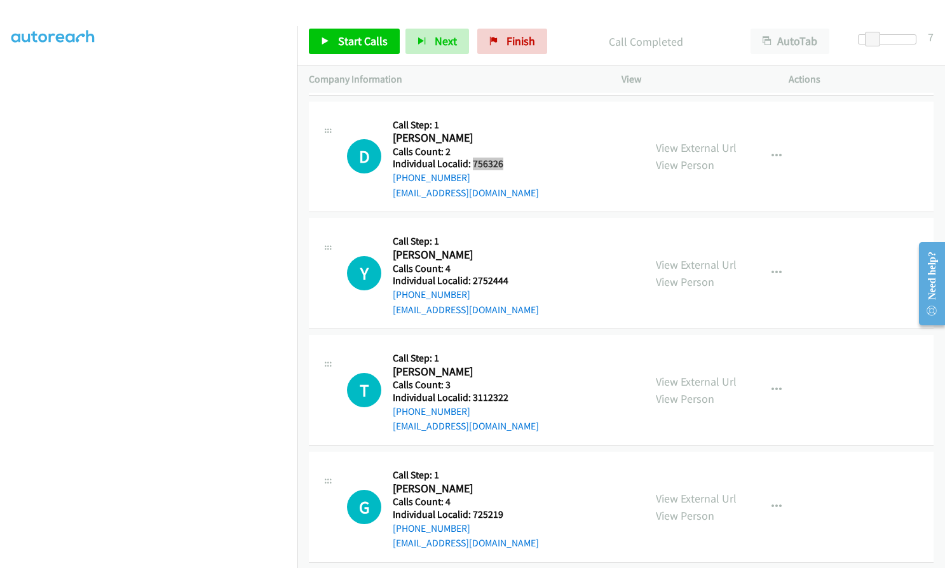
scroll to position [2716, 0]
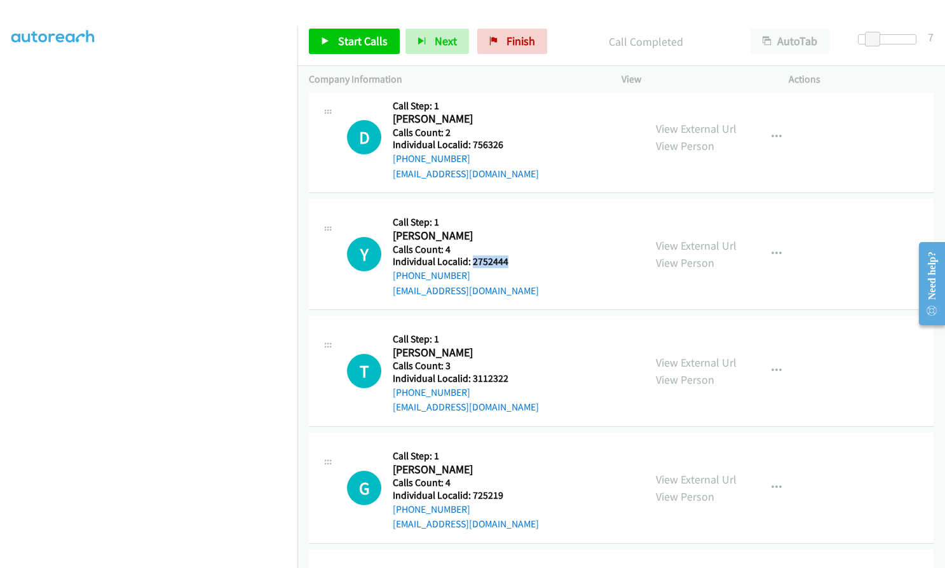
drag, startPoint x: 471, startPoint y: 250, endPoint x: 511, endPoint y: 248, distance: 40.7
click at [511, 255] on h5 "Individual Localid: 2752444" at bounding box center [466, 261] width 146 height 13
drag, startPoint x: 469, startPoint y: 362, endPoint x: 504, endPoint y: 364, distance: 35.0
click at [513, 372] on h5 "Individual Localid: 3112322" at bounding box center [466, 378] width 146 height 13
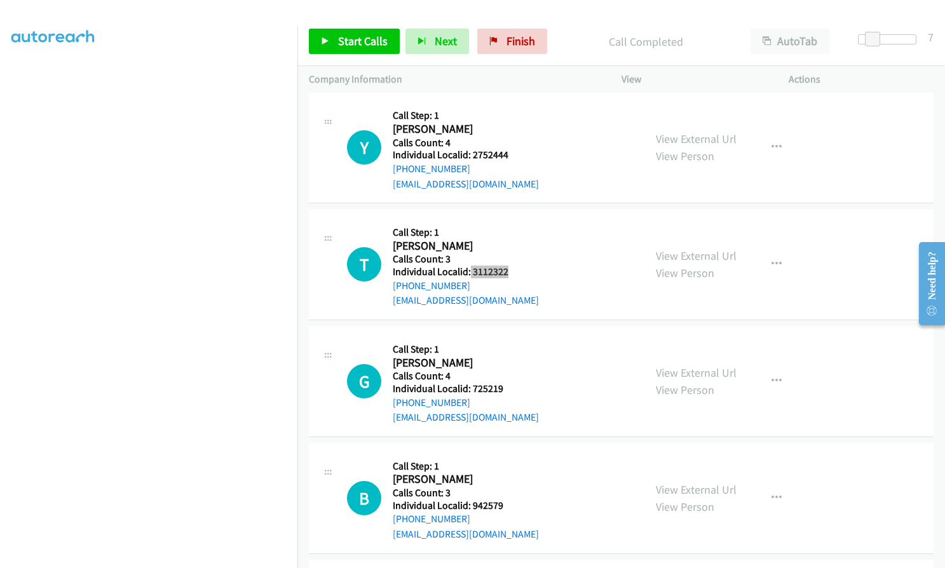
scroll to position [2843, 0]
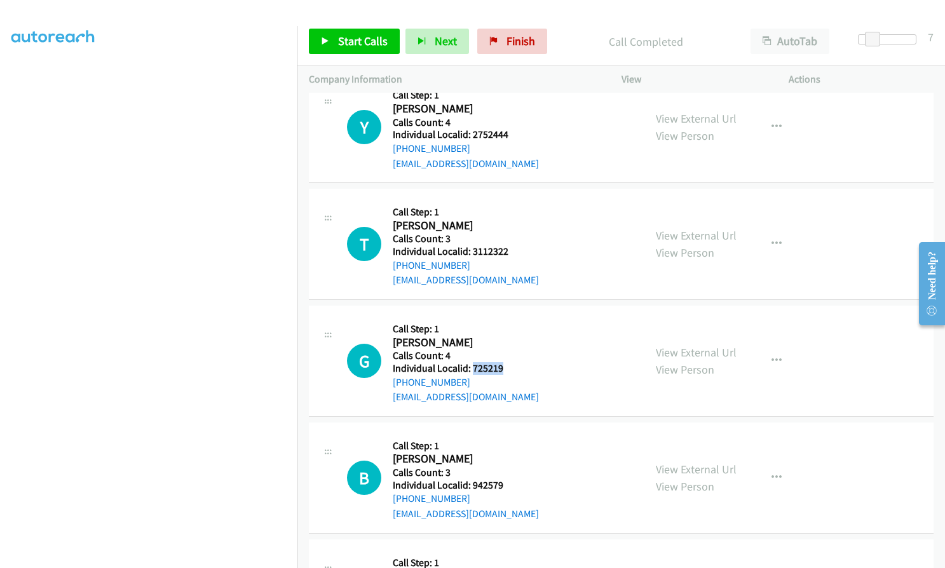
drag, startPoint x: 475, startPoint y: 355, endPoint x: 511, endPoint y: 354, distance: 36.2
click at [511, 362] on h5 "Individual Localid: 725219" at bounding box center [466, 368] width 146 height 13
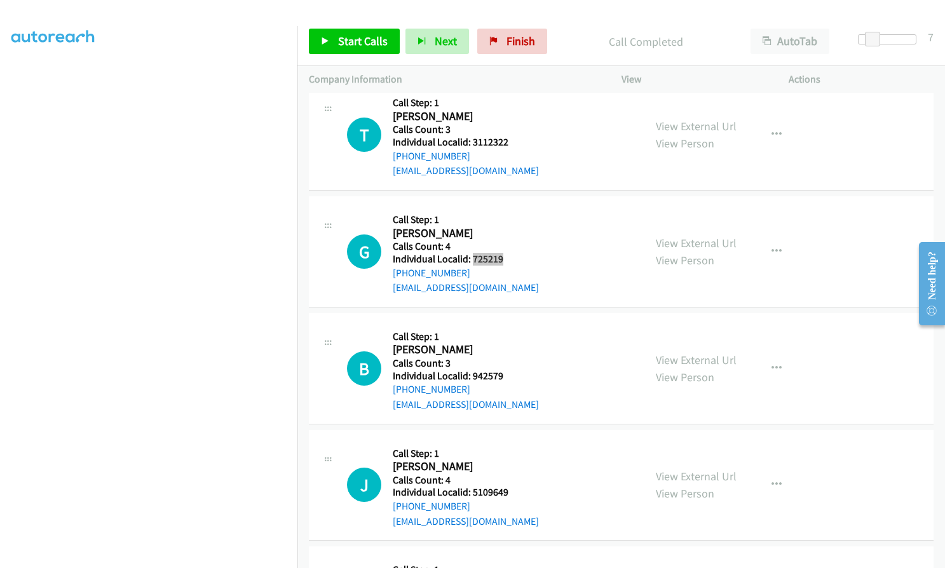
scroll to position [2954, 0]
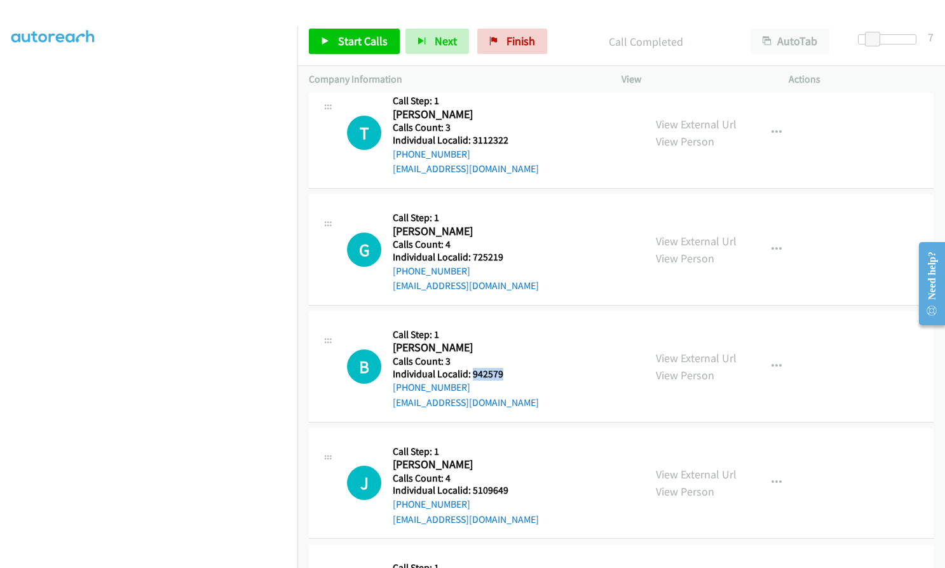
drag, startPoint x: 470, startPoint y: 358, endPoint x: 506, endPoint y: 358, distance: 35.6
click at [506, 368] on h5 "Individual Localid: 942579" at bounding box center [466, 374] width 146 height 13
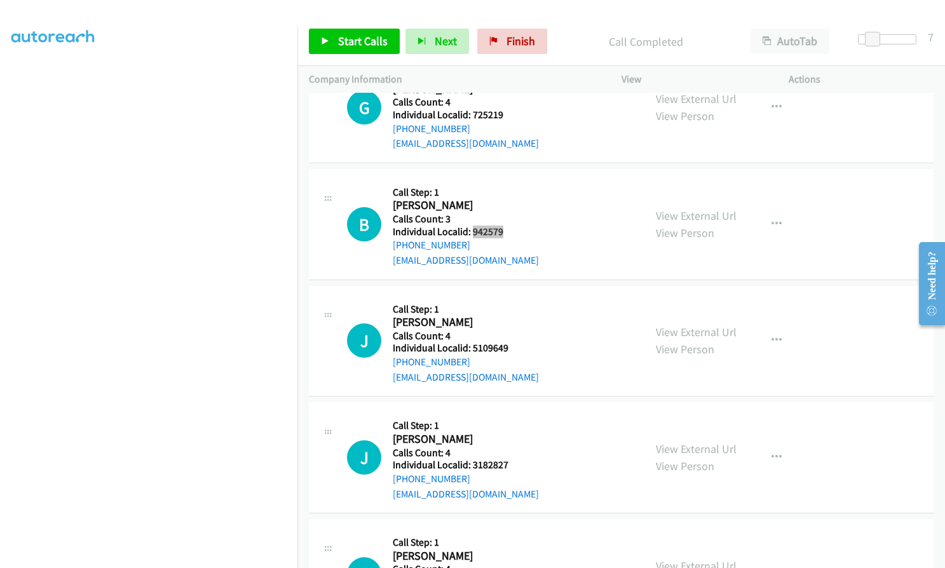
scroll to position [3097, 0]
drag, startPoint x: 471, startPoint y: 332, endPoint x: 508, endPoint y: 332, distance: 37.5
click at [508, 341] on h5 "Individual Localid: 5109649" at bounding box center [466, 347] width 146 height 13
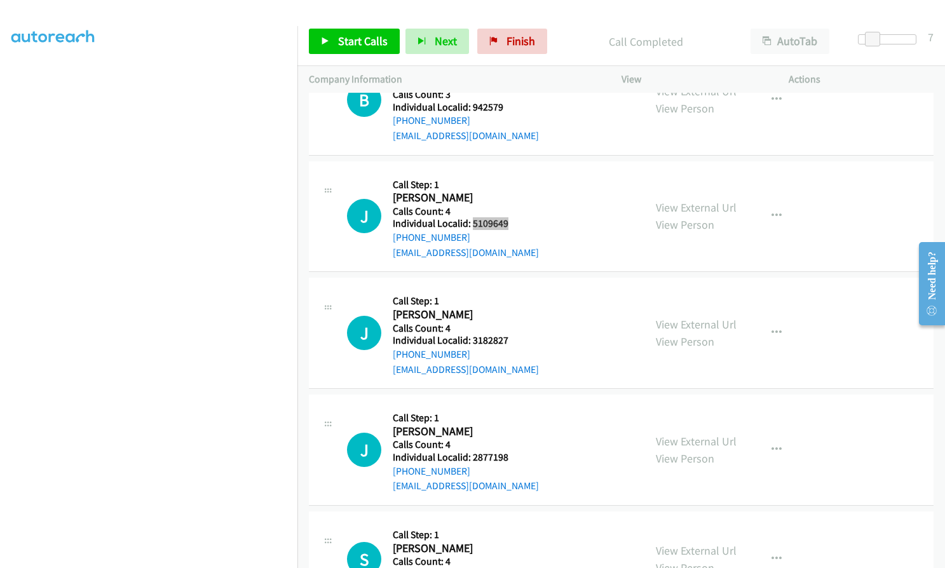
scroll to position [3240, 0]
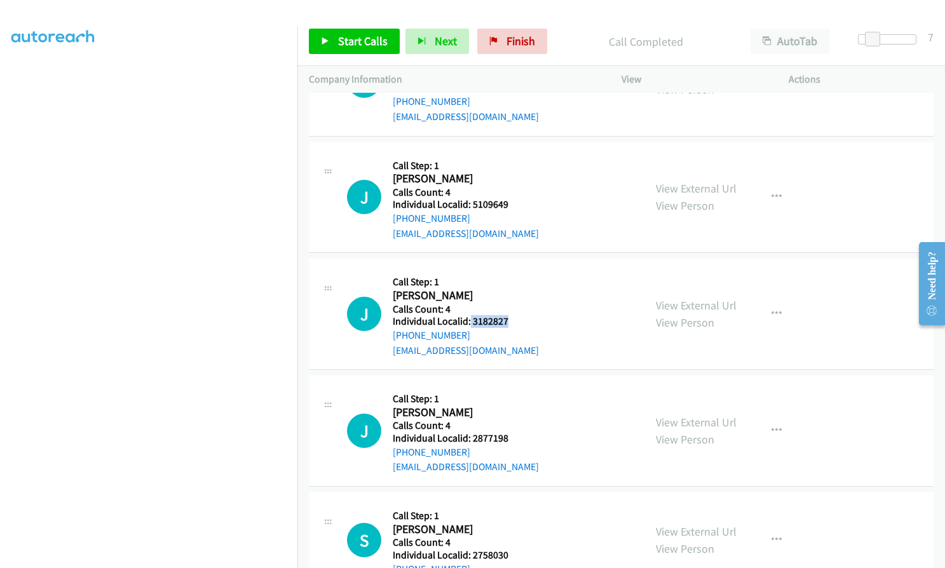
drag, startPoint x: 476, startPoint y: 307, endPoint x: 510, endPoint y: 306, distance: 33.0
click at [510, 315] on h5 "Individual Localid: 3182827" at bounding box center [466, 321] width 146 height 13
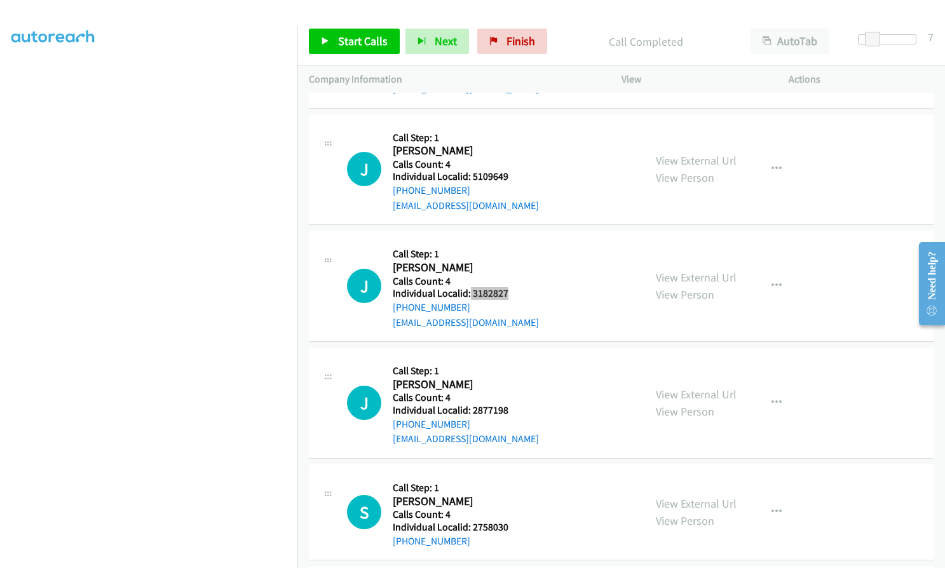
scroll to position [3335, 0]
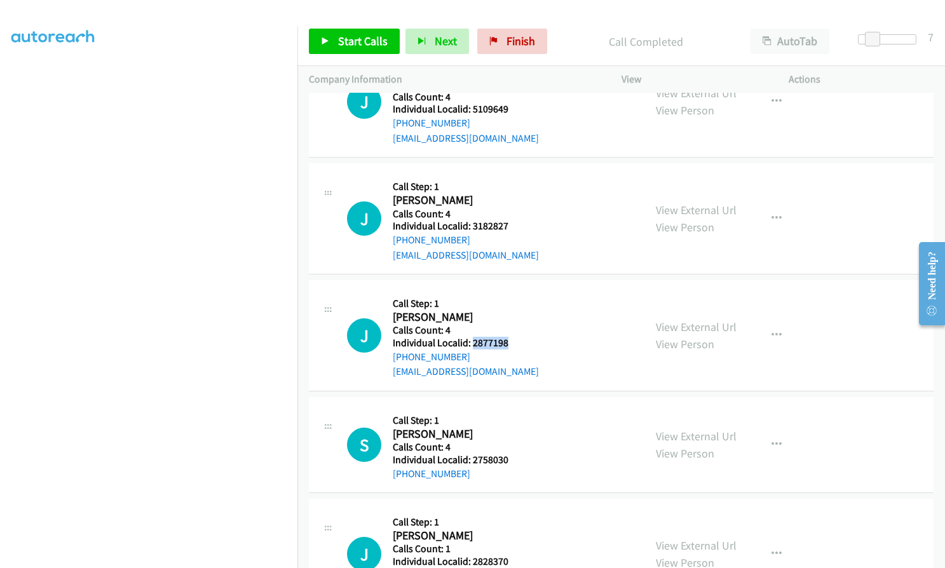
drag, startPoint x: 471, startPoint y: 328, endPoint x: 506, endPoint y: 327, distance: 34.9
click at [506, 337] on h5 "Individual Localid: 2877198" at bounding box center [466, 343] width 146 height 13
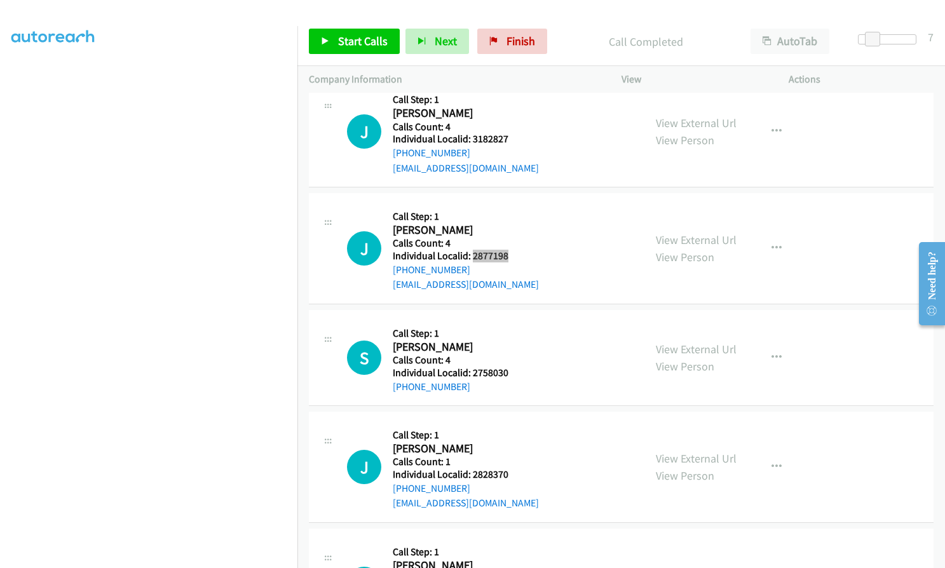
scroll to position [3447, 0]
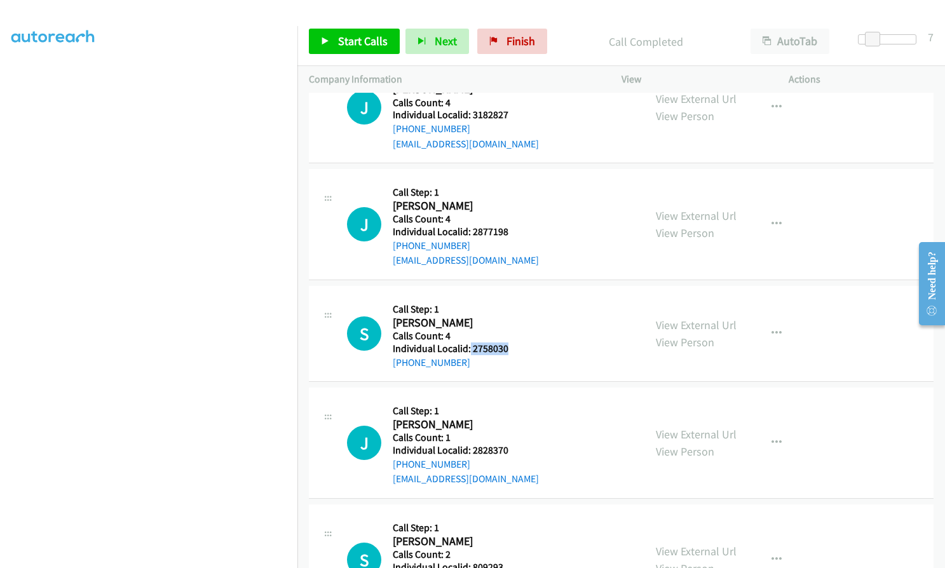
drag, startPoint x: 476, startPoint y: 335, endPoint x: 517, endPoint y: 337, distance: 40.7
click at [517, 342] on h5 "Individual Localid: 2758030" at bounding box center [463, 348] width 140 height 13
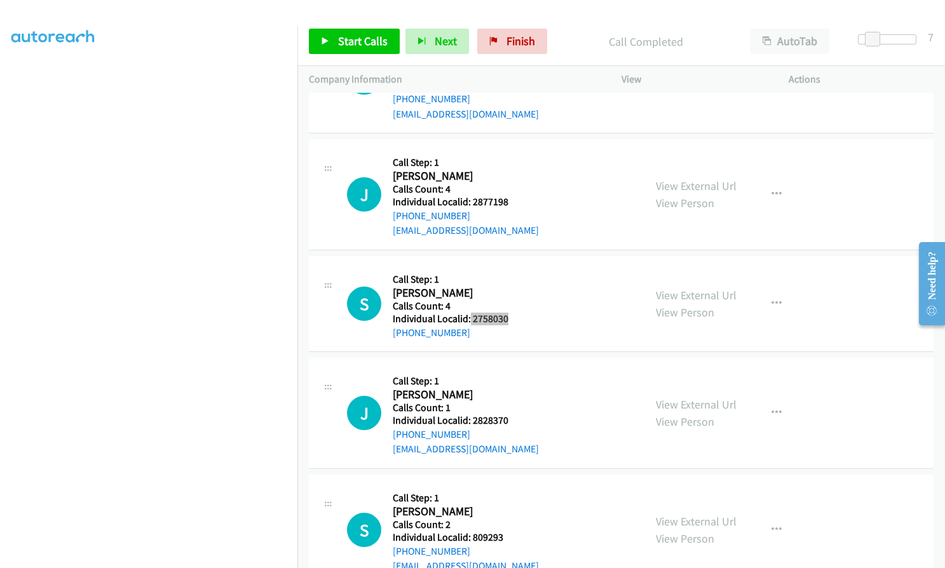
scroll to position [3542, 0]
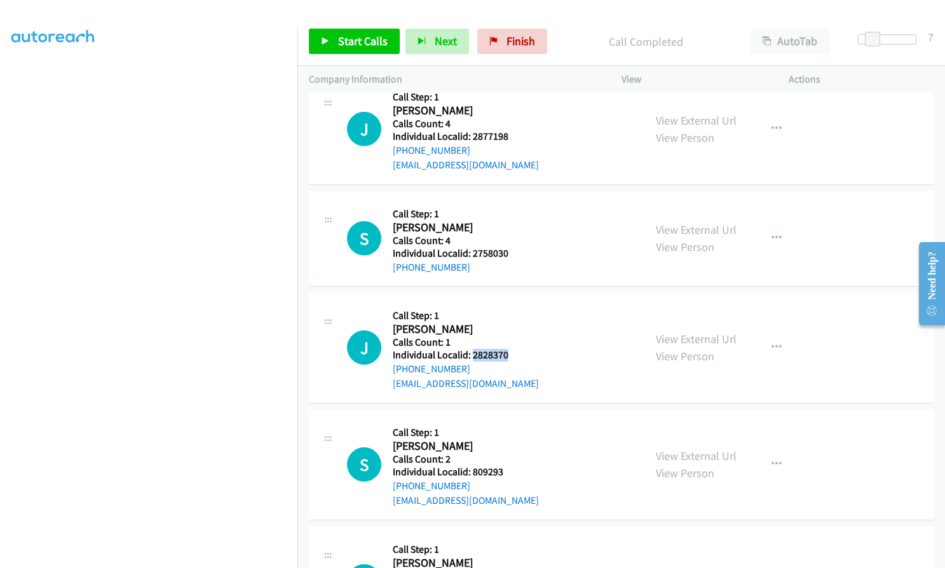
drag, startPoint x: 473, startPoint y: 340, endPoint x: 515, endPoint y: 338, distance: 42.0
click at [515, 349] on h5 "Individual Localid: 2828370" at bounding box center [466, 355] width 146 height 13
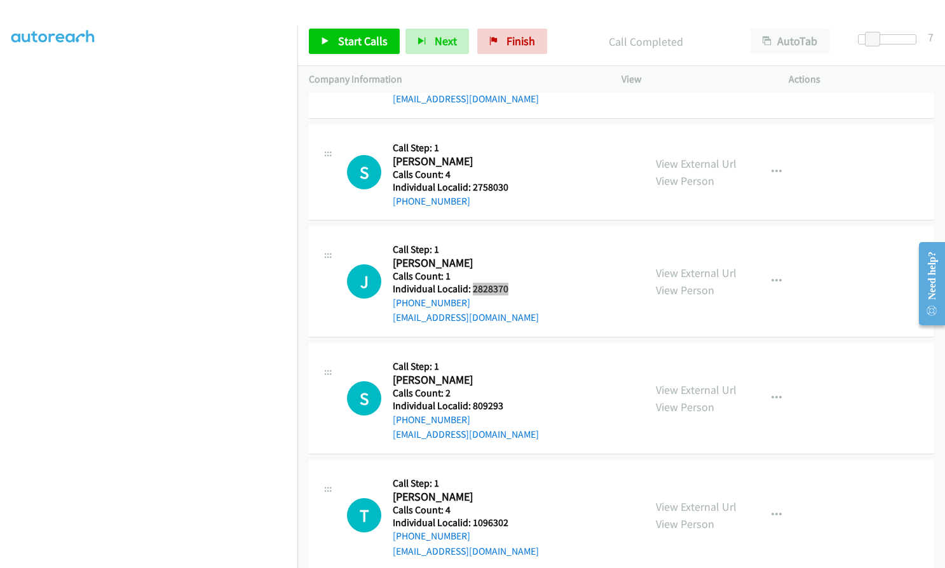
scroll to position [3621, 0]
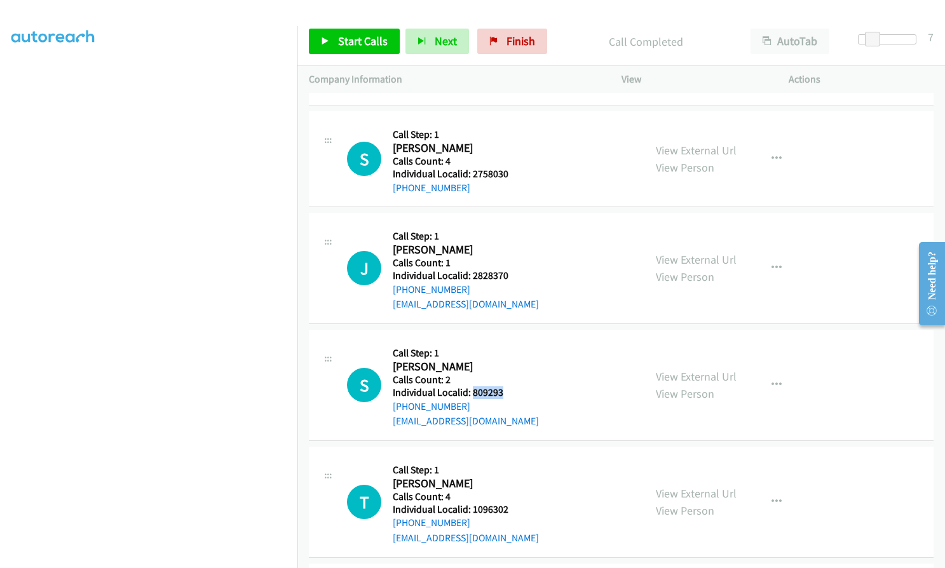
drag, startPoint x: 470, startPoint y: 379, endPoint x: 506, endPoint y: 378, distance: 36.2
click at [506, 378] on div "S Callback Scheduled Call Step: 1 [PERSON_NAME] America/Los_Angeles Calls Count…" at bounding box center [490, 385] width 286 height 88
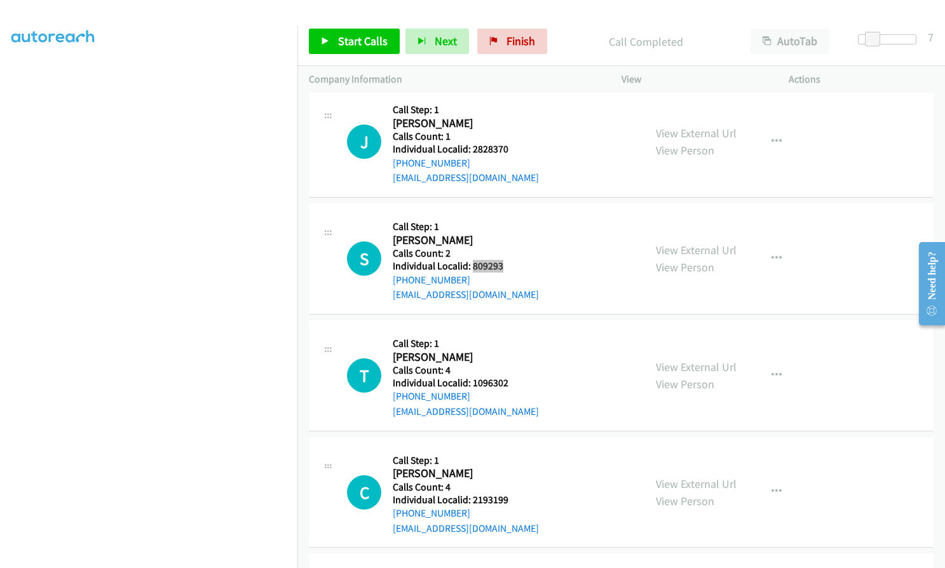
scroll to position [3748, 0]
drag, startPoint x: 470, startPoint y: 366, endPoint x: 515, endPoint y: 367, distance: 45.1
click at [515, 367] on div "T Callback Scheduled Call Step: 1 [PERSON_NAME] America/New_York Calls Count: 4…" at bounding box center [490, 375] width 286 height 88
drag, startPoint x: 469, startPoint y: 486, endPoint x: 512, endPoint y: 486, distance: 43.2
click at [513, 485] on div "C Callback Scheduled Call Step: 1 [PERSON_NAME] America/New_York Calls Count: 4…" at bounding box center [490, 492] width 286 height 88
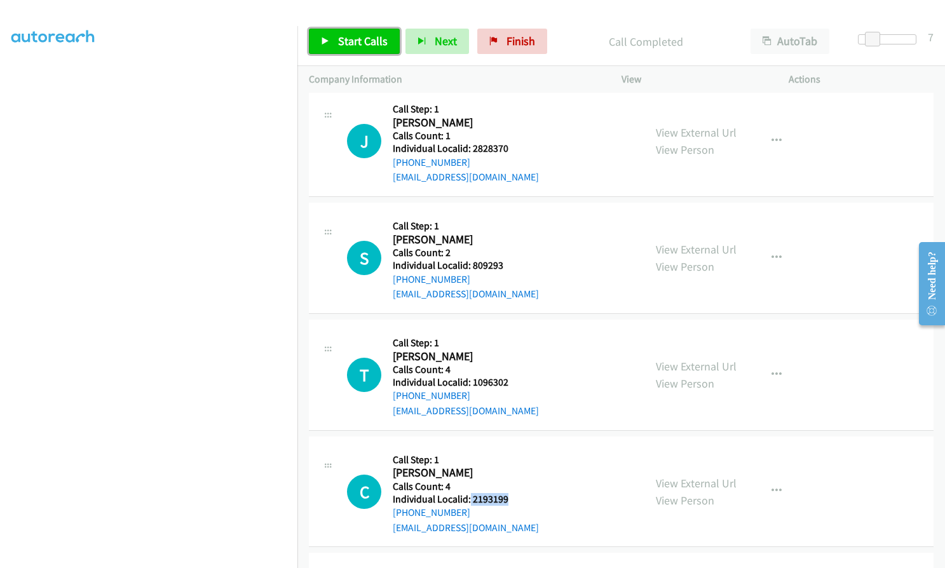
click at [366, 37] on span "Start Calls" at bounding box center [363, 41] width 50 height 15
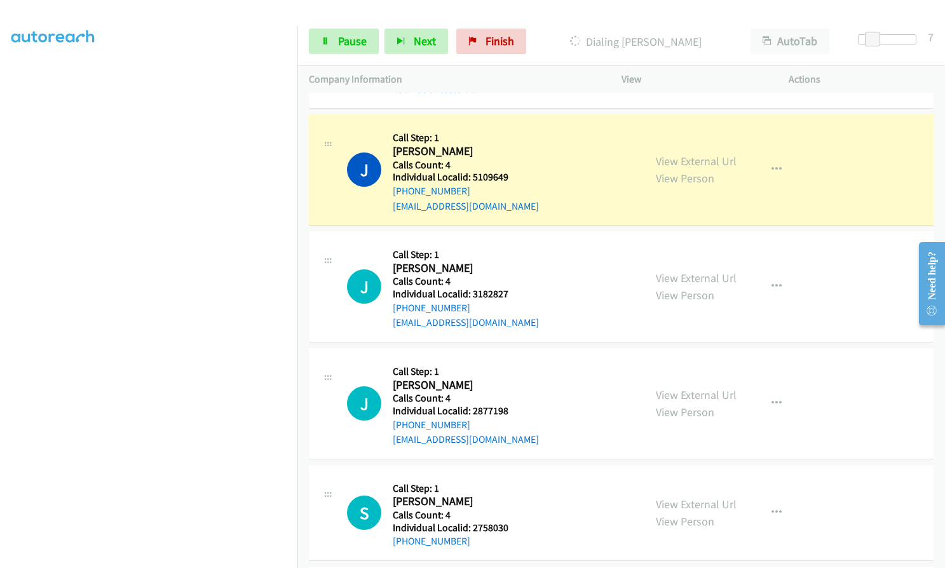
scroll to position [3441, 0]
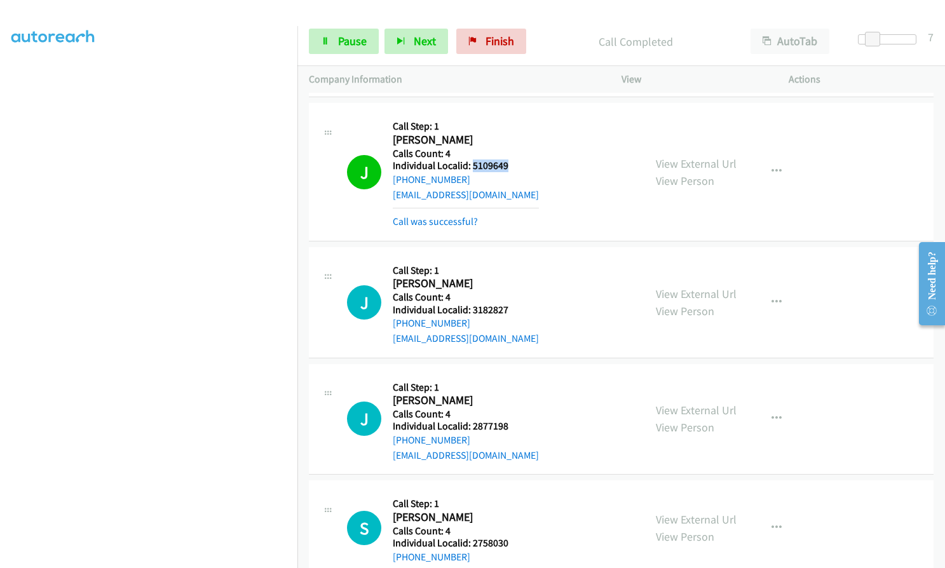
drag, startPoint x: 471, startPoint y: 154, endPoint x: 507, endPoint y: 151, distance: 35.7
click at [507, 159] on h5 "Individual Localid: 5109649" at bounding box center [466, 165] width 146 height 13
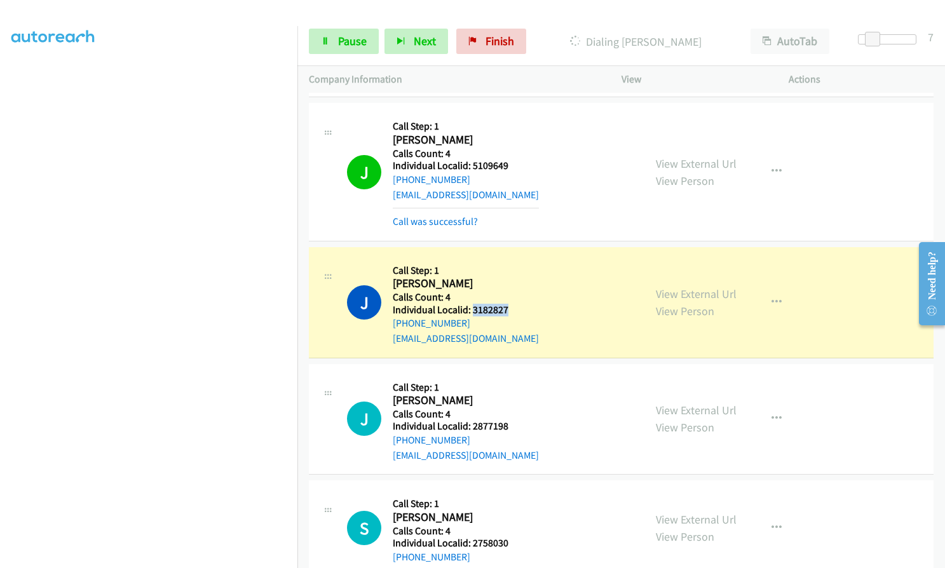
drag, startPoint x: 472, startPoint y: 298, endPoint x: 509, endPoint y: 295, distance: 36.9
click at [509, 304] on h5 "Individual Localid: 3182827" at bounding box center [466, 310] width 146 height 13
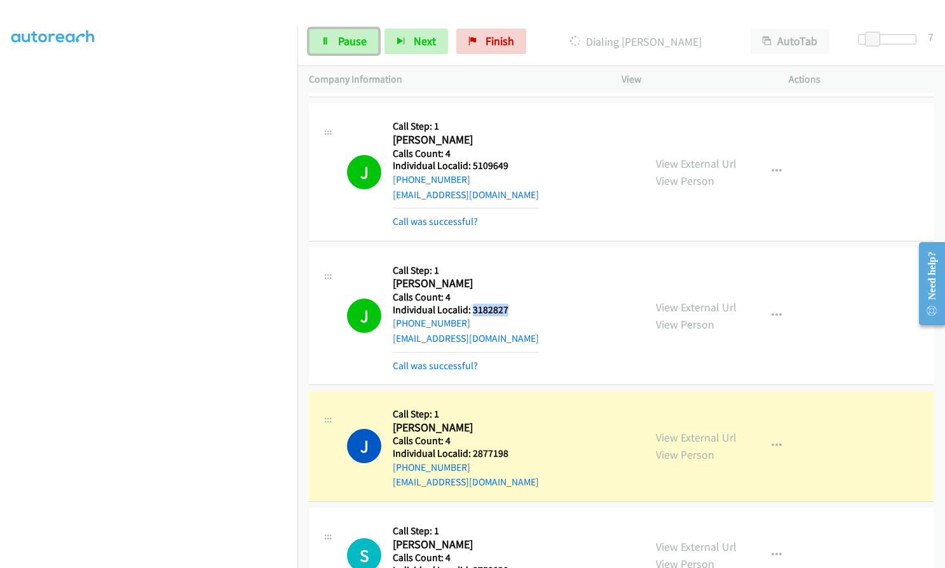
drag, startPoint x: 347, startPoint y: 39, endPoint x: 315, endPoint y: 41, distance: 31.8
click at [347, 39] on span "Pause" at bounding box center [352, 41] width 29 height 15
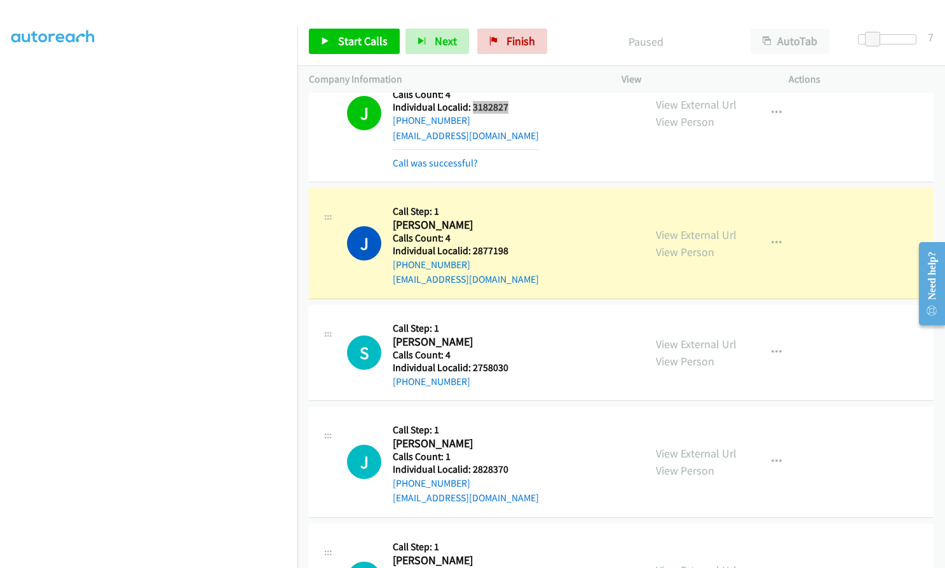
scroll to position [3648, 0]
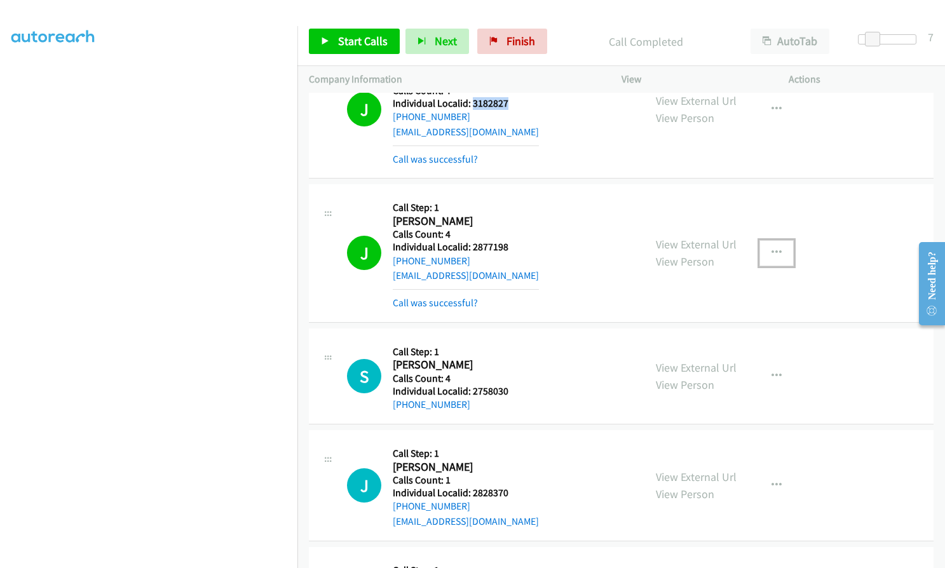
click at [771, 248] on icon "button" at bounding box center [776, 253] width 10 height 10
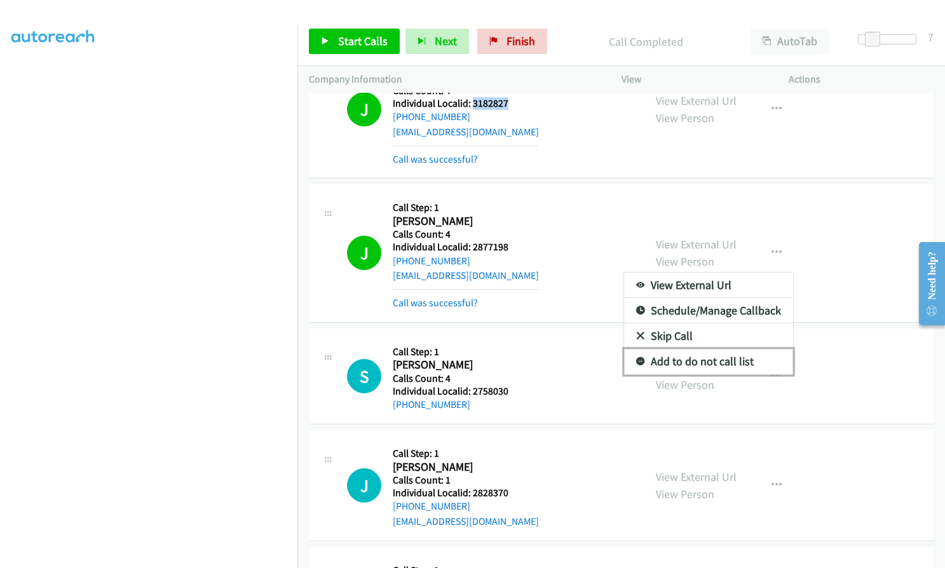
click at [636, 358] on icon at bounding box center [640, 362] width 9 height 9
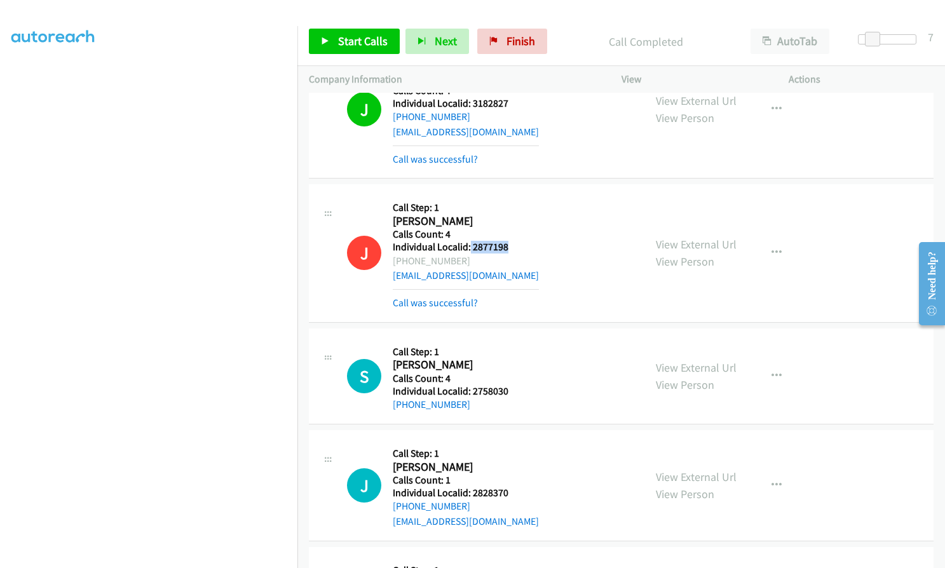
drag, startPoint x: 469, startPoint y: 233, endPoint x: 497, endPoint y: 235, distance: 27.4
click at [513, 241] on h5 "Individual Localid: 2877198" at bounding box center [466, 247] width 146 height 13
